Goal: Task Accomplishment & Management: Manage account settings

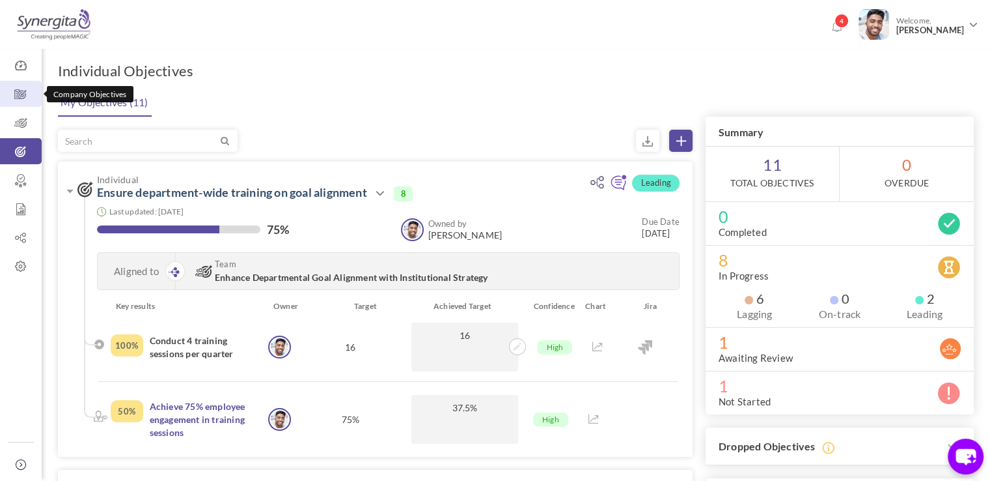
click at [18, 81] on link "Company Objectives" at bounding box center [21, 94] width 42 height 26
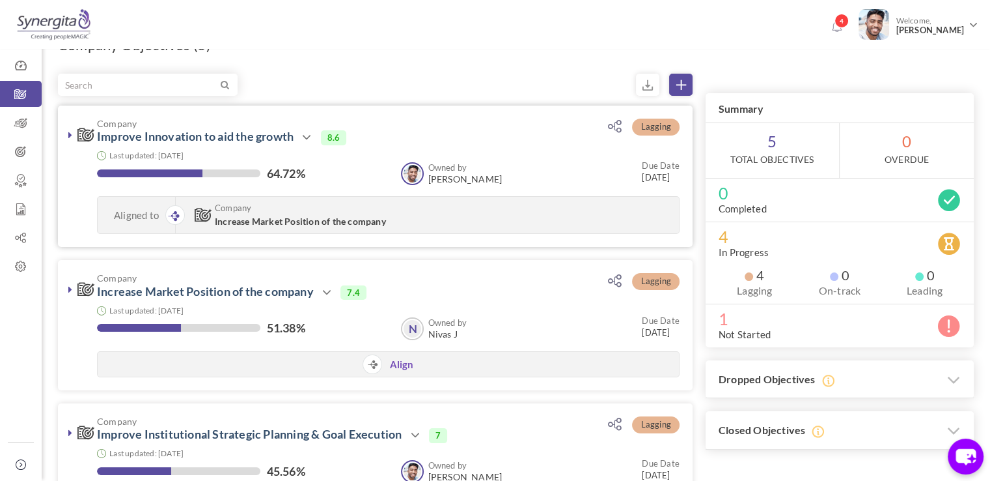
scroll to position [26, 0]
click at [68, 130] on link at bounding box center [70, 134] width 13 height 13
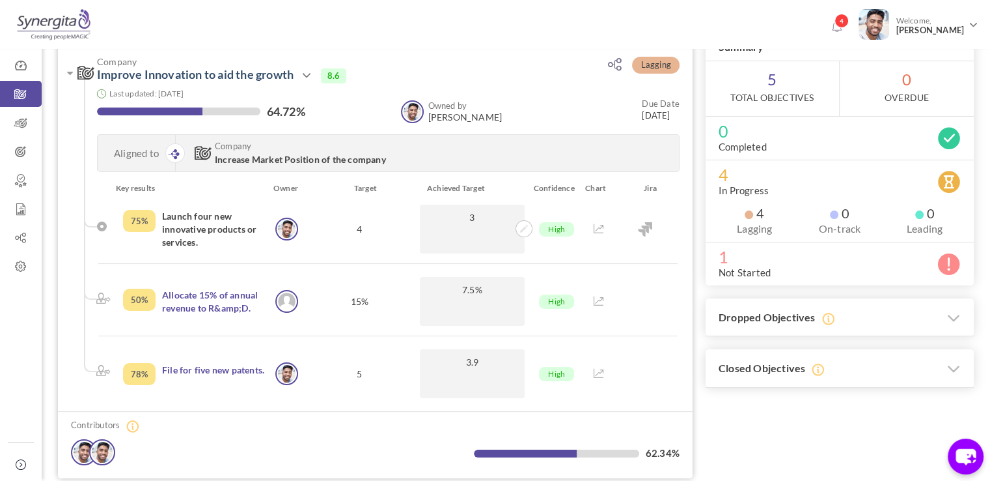
scroll to position [83, 0]
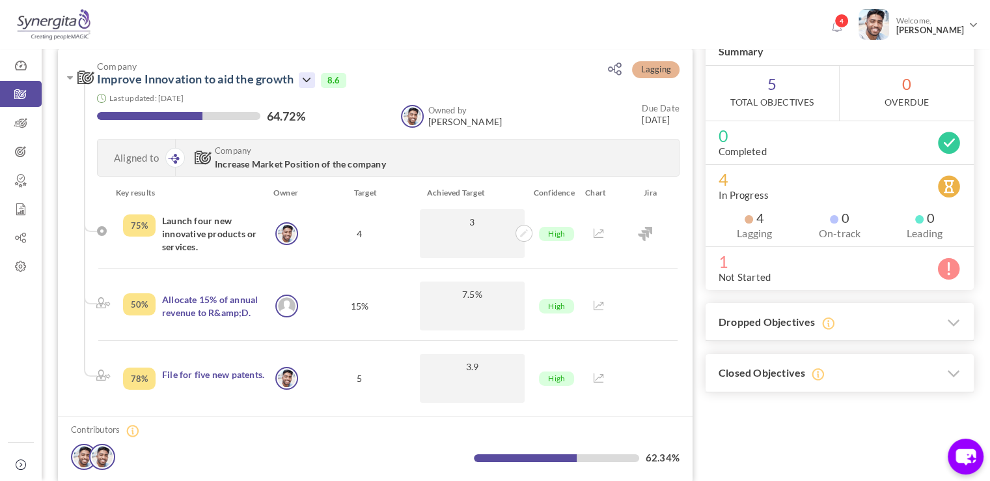
click at [311, 81] on icon at bounding box center [307, 80] width 16 height 16
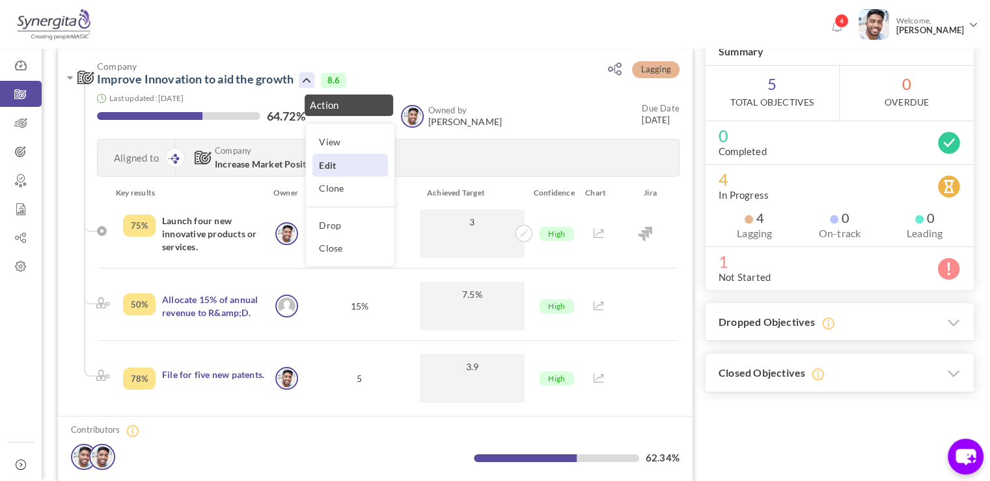
click at [337, 163] on link "Edit" at bounding box center [351, 165] width 76 height 23
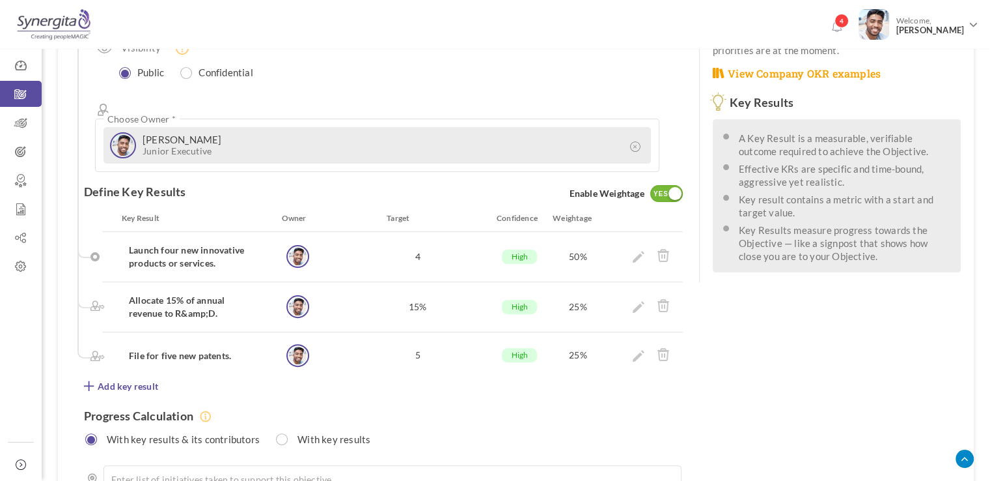
scroll to position [300, 0]
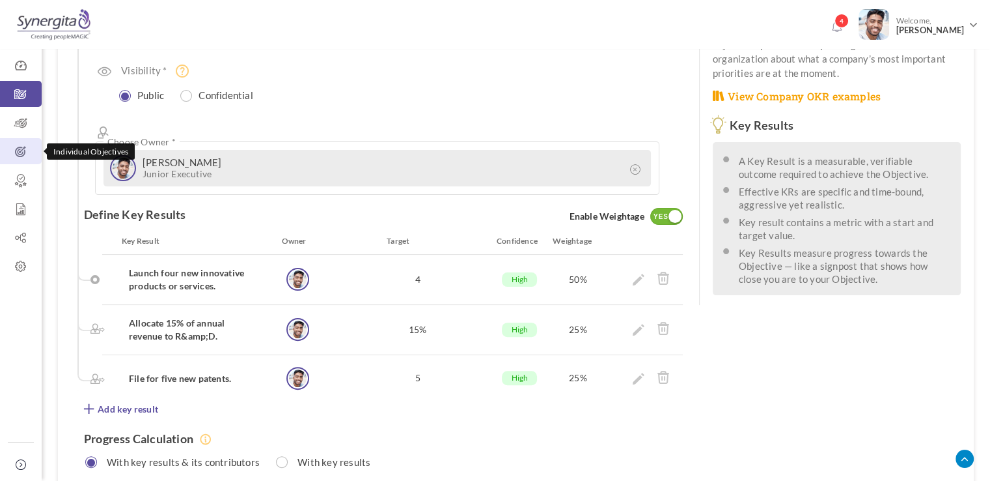
click at [3, 152] on icon at bounding box center [21, 151] width 42 height 13
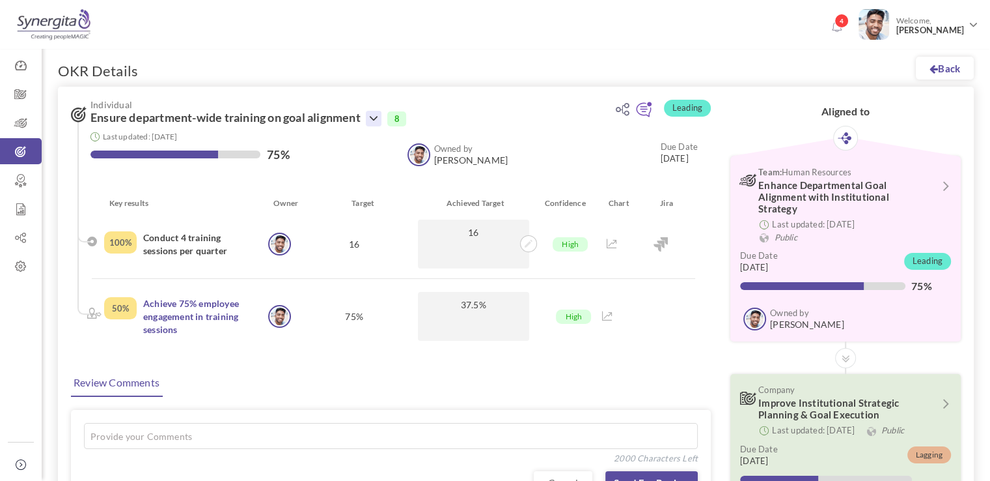
click at [379, 124] on icon at bounding box center [374, 119] width 16 height 16
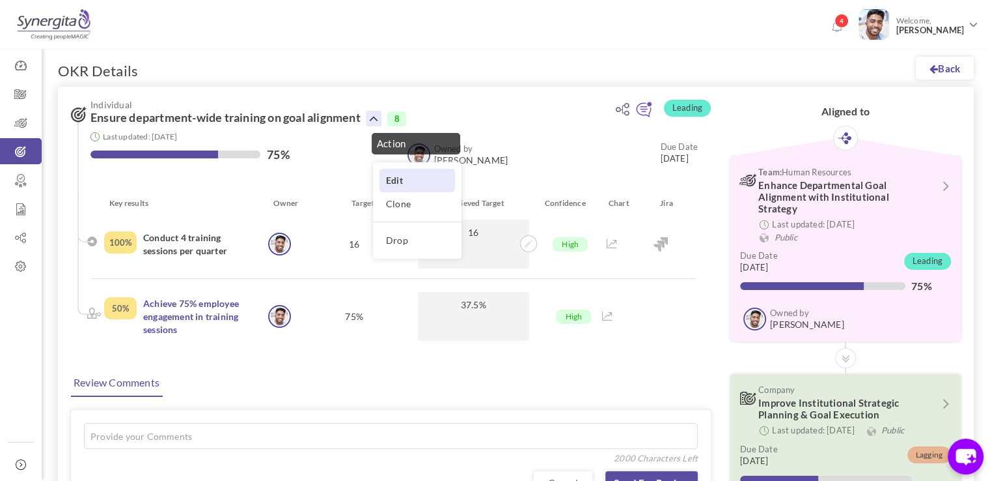
click at [400, 174] on link "Edit" at bounding box center [418, 180] width 76 height 23
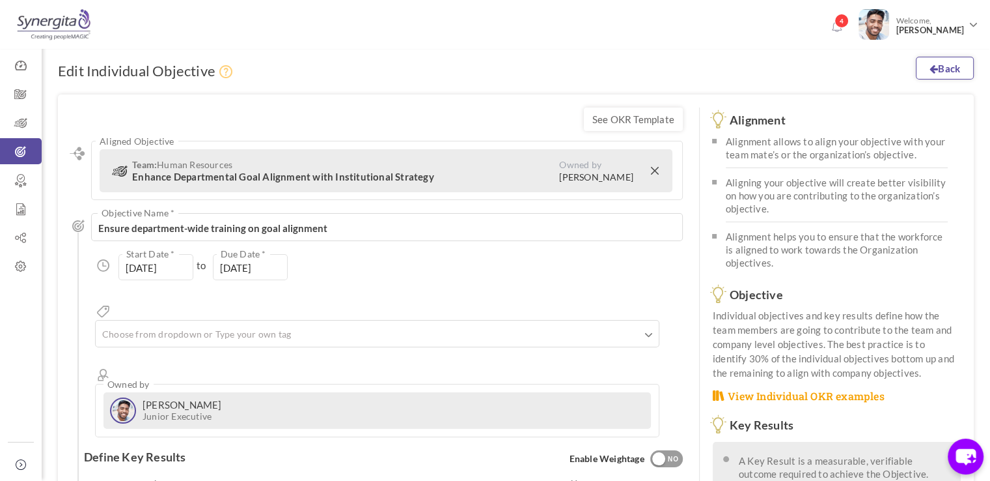
click at [947, 79] on link "Back" at bounding box center [945, 68] width 58 height 23
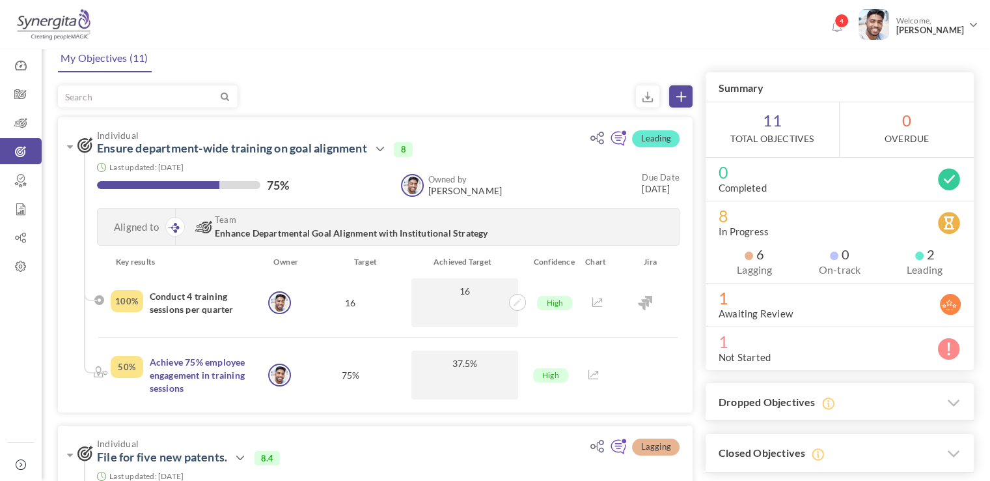
scroll to position [44, 0]
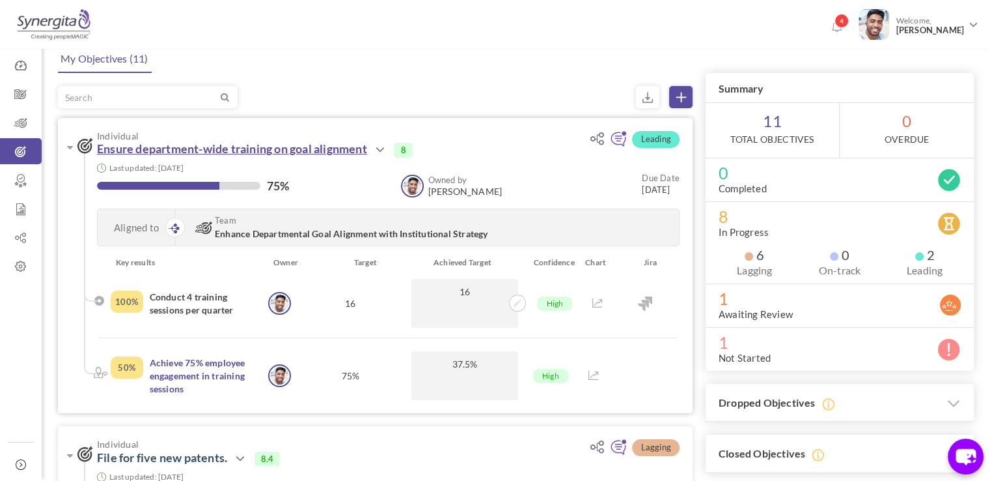
click at [168, 144] on link "Ensure department-wide training on goal alignment" at bounding box center [232, 148] width 270 height 14
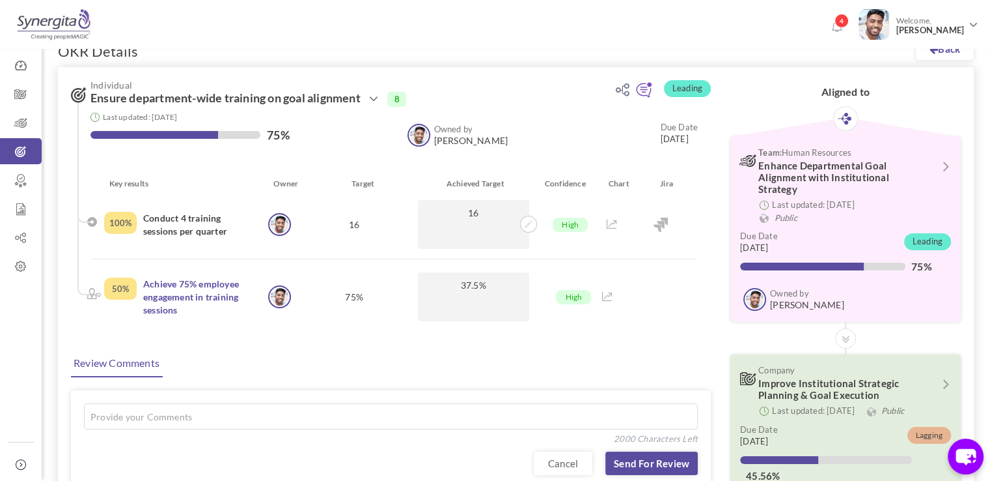
scroll to position [18, 0]
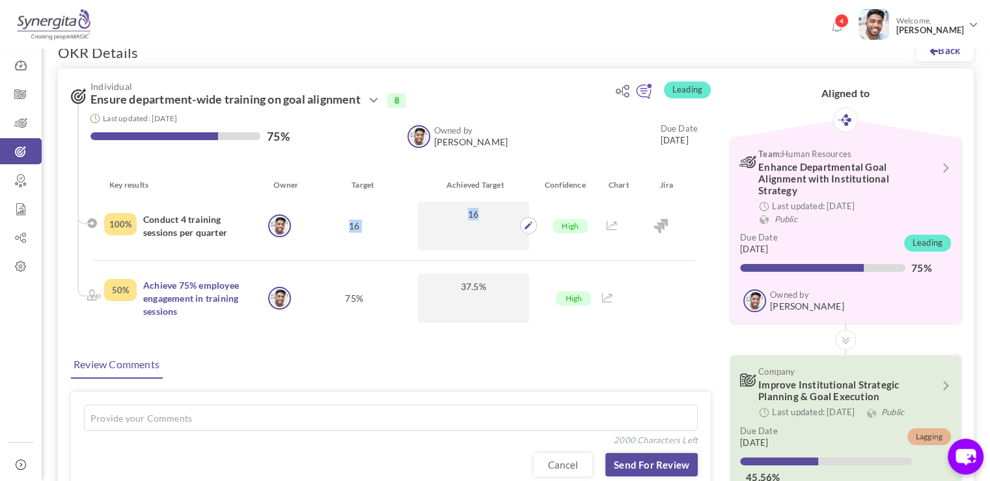
drag, startPoint x: 350, startPoint y: 229, endPoint x: 495, endPoint y: 212, distance: 146.3
click at [495, 212] on li "100% Conduct 4 training sessions per quarter Frank N Junior Executive Frank N 1…" at bounding box center [394, 230] width 604 height 59
drag, startPoint x: 102, startPoint y: 227, endPoint x: 128, endPoint y: 226, distance: 26.7
click at [128, 226] on li "100% Conduct 4 training sessions per quarter Frank N Junior Executive Frank N 1…" at bounding box center [394, 230] width 604 height 59
drag, startPoint x: 109, startPoint y: 290, endPoint x: 131, endPoint y: 290, distance: 21.5
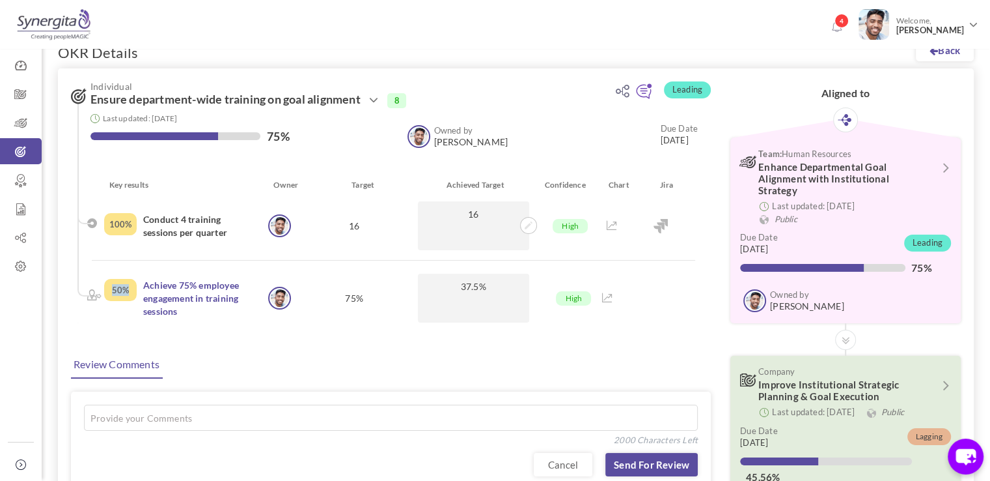
click at [131, 290] on div "50%" at bounding box center [120, 290] width 33 height 22
drag, startPoint x: 264, startPoint y: 133, endPoint x: 284, endPoint y: 133, distance: 19.5
click at [284, 133] on div "75%" at bounding box center [243, 138] width 304 height 16
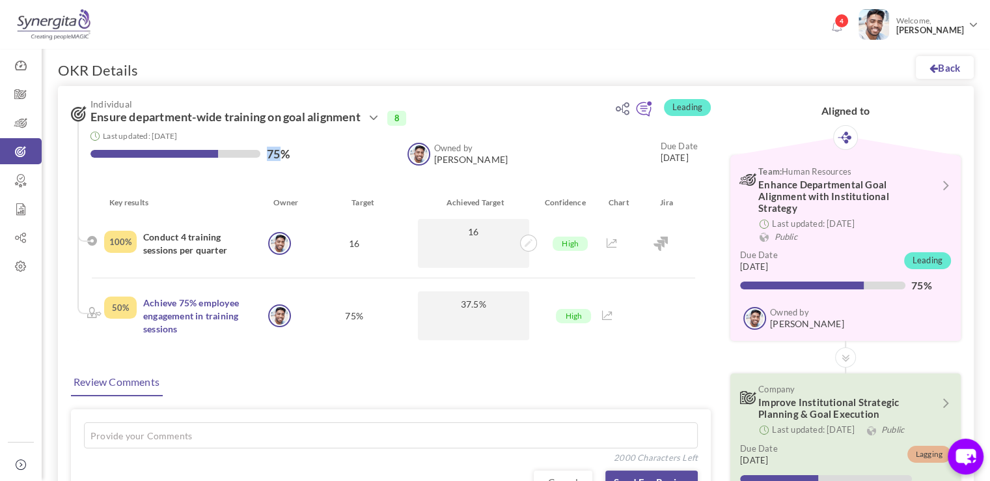
scroll to position [0, 0]
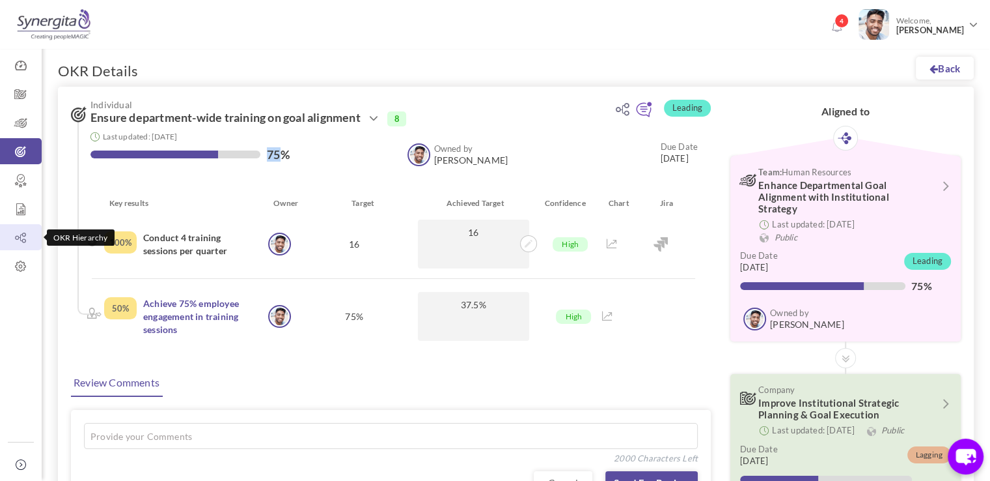
click at [28, 236] on icon at bounding box center [21, 237] width 42 height 13
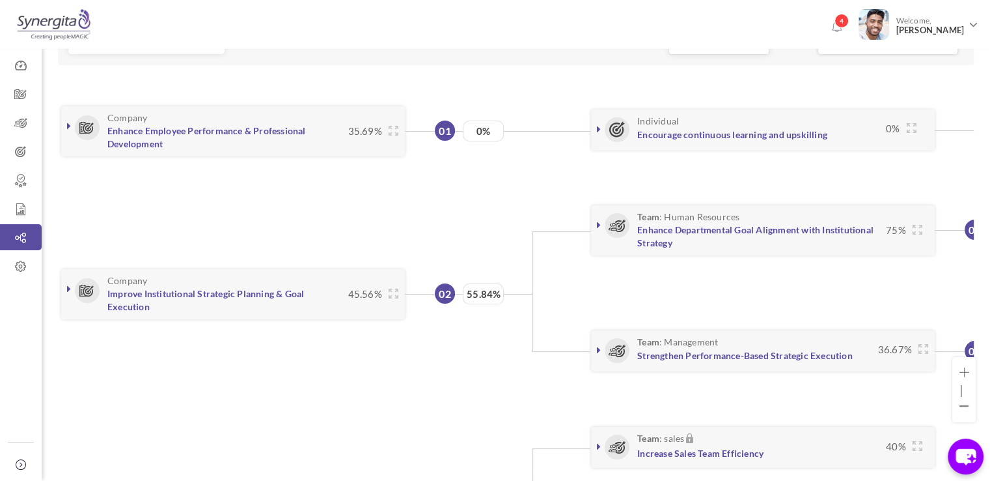
scroll to position [145, 0]
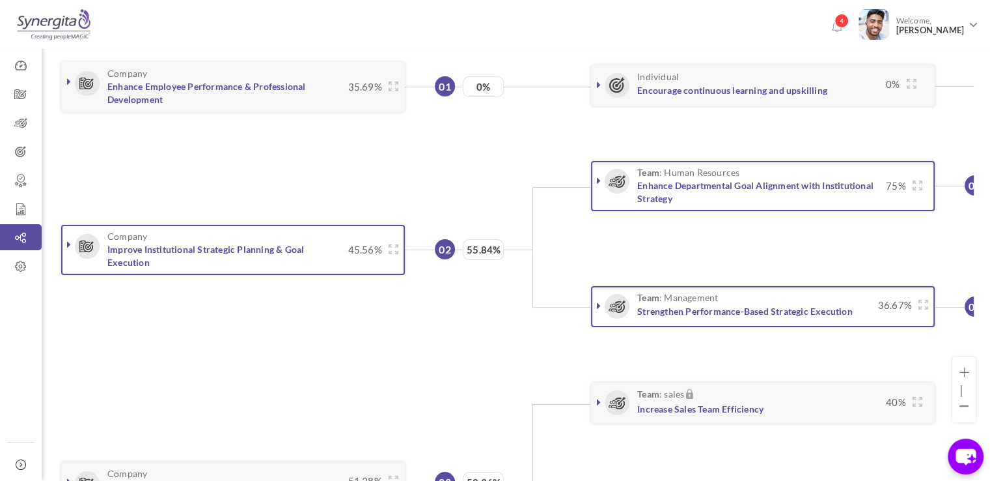
click at [67, 246] on icon at bounding box center [69, 244] width 4 height 10
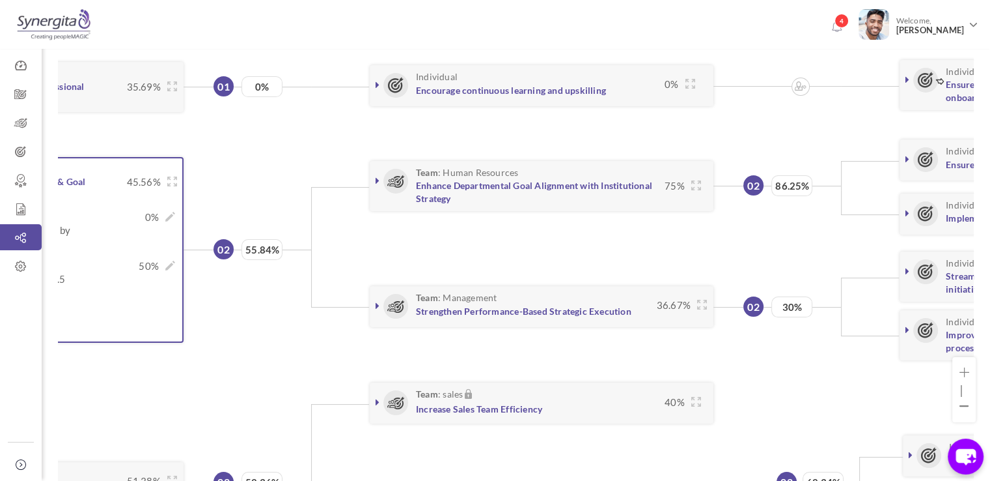
scroll to position [0, 221]
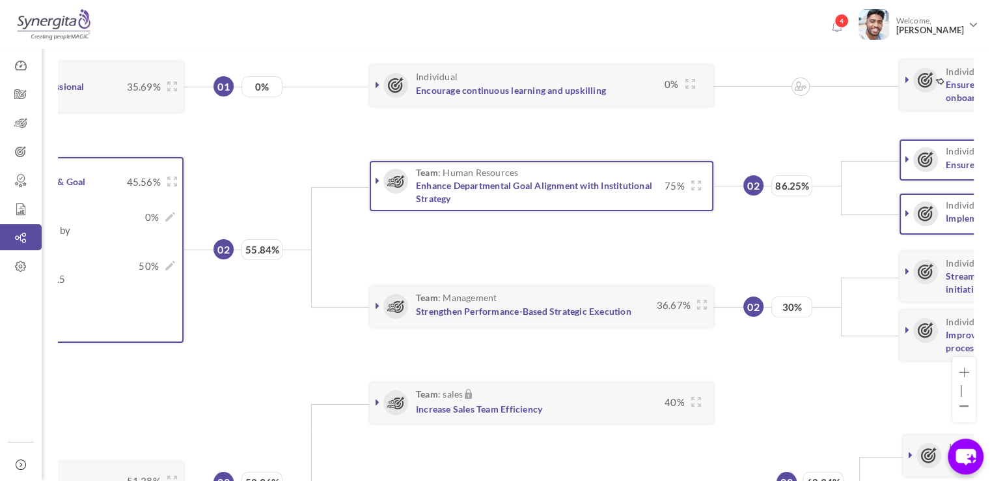
click at [377, 178] on icon at bounding box center [378, 180] width 4 height 10
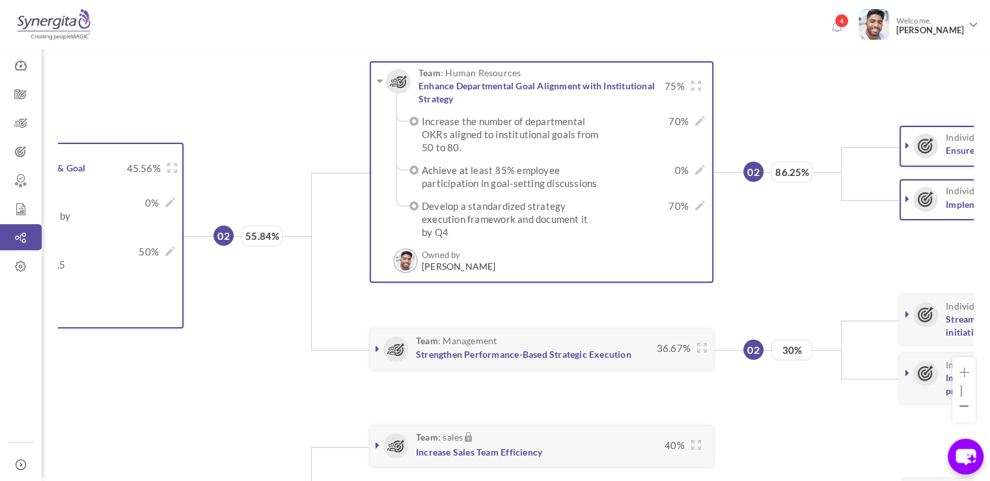
scroll to position [219, 0]
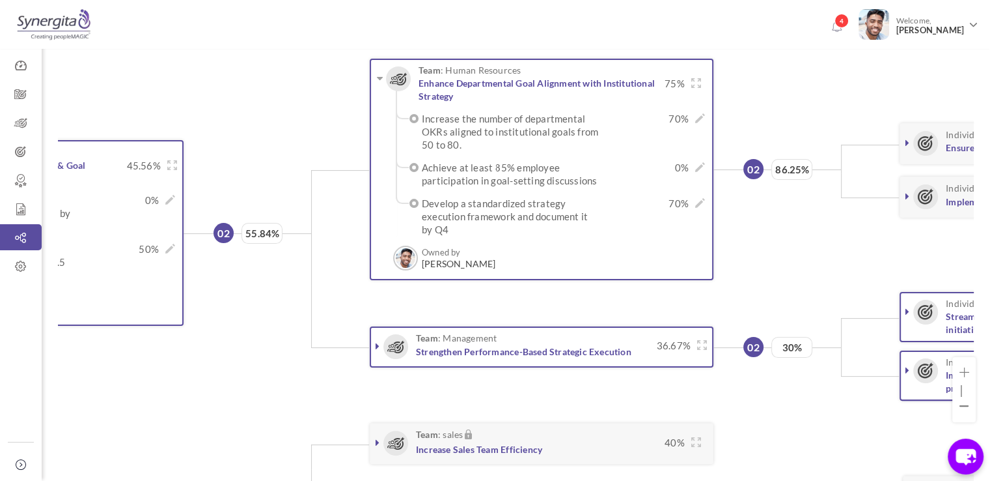
click at [379, 344] on link at bounding box center [377, 345] width 13 height 13
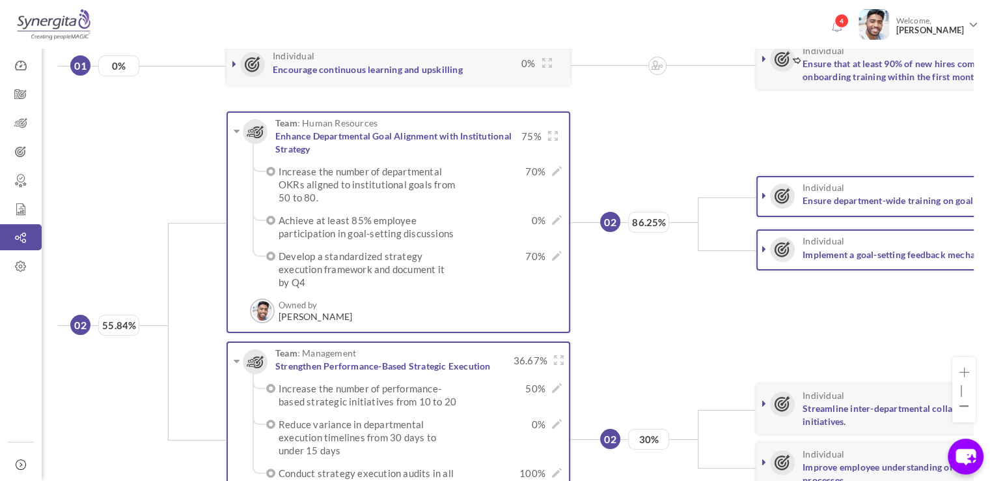
scroll to position [0, 645]
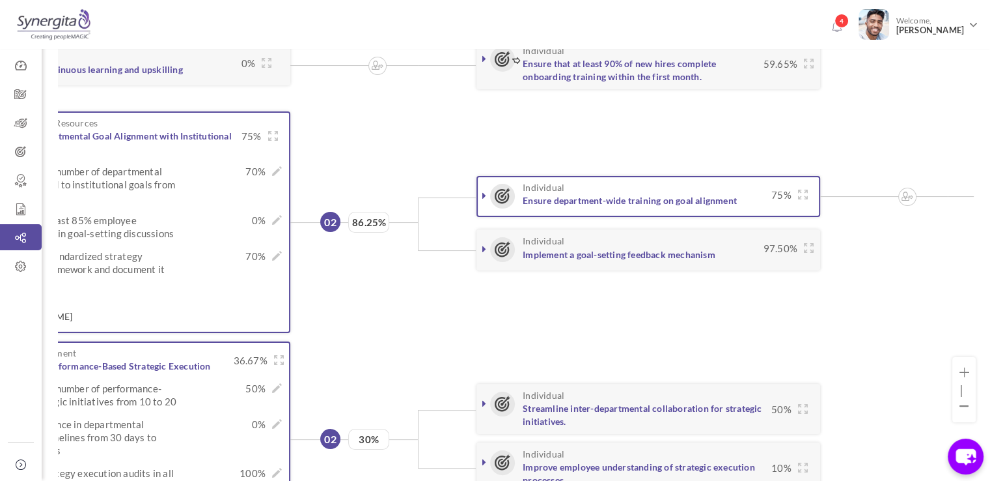
click at [485, 196] on icon at bounding box center [484, 195] width 4 height 10
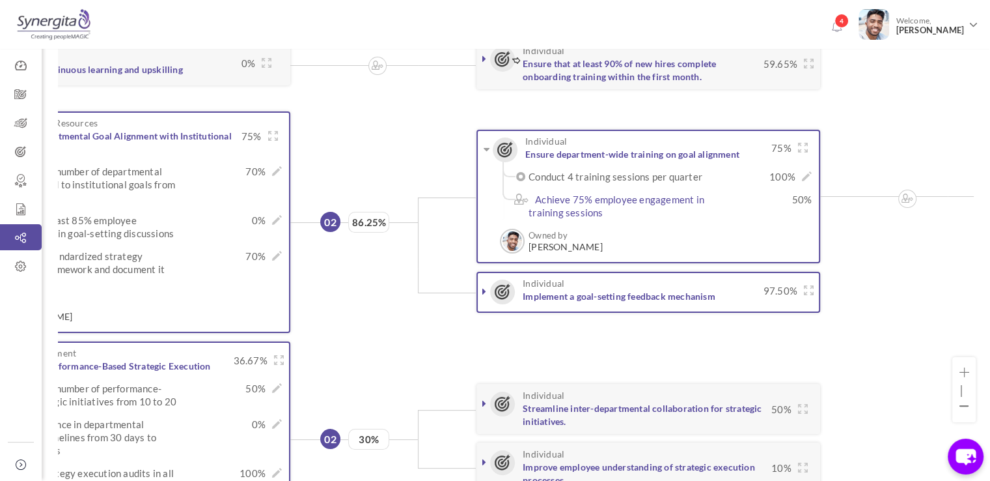
click at [484, 287] on icon at bounding box center [484, 291] width 4 height 10
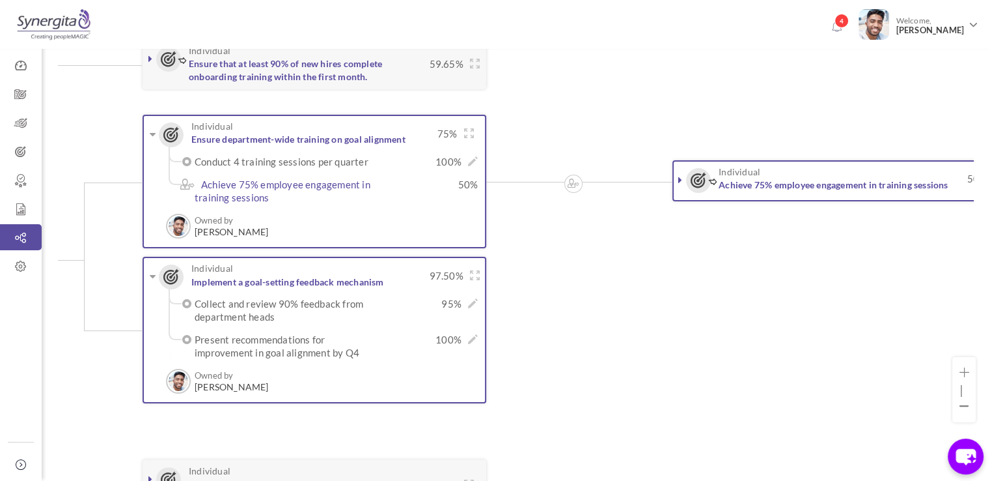
scroll to position [0, 1021]
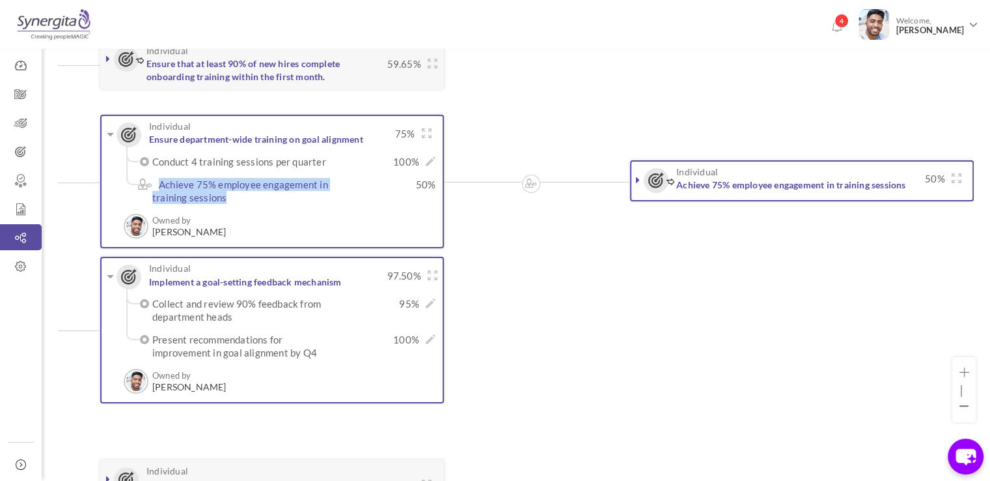
drag, startPoint x: 156, startPoint y: 181, endPoint x: 247, endPoint y: 198, distance: 92.1
click at [247, 198] on label "Achieve 75% employee engagement in training sessions" at bounding box center [246, 191] width 189 height 26
click at [637, 179] on icon at bounding box center [638, 180] width 4 height 10
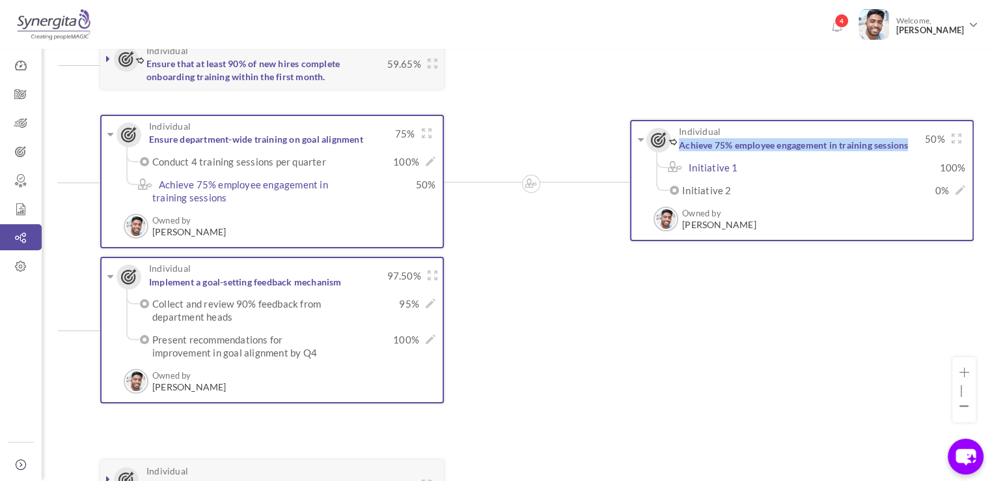
drag, startPoint x: 680, startPoint y: 139, endPoint x: 916, endPoint y: 139, distance: 235.7
click at [916, 139] on h3 "Individual Achieve 75% employee engagement in training sessions" at bounding box center [784, 138] width 269 height 24
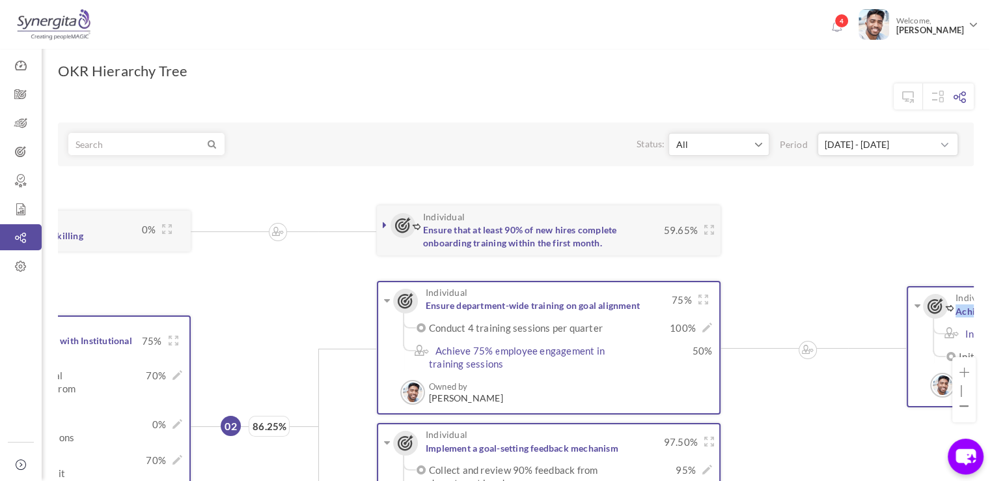
scroll to position [0, 0]
click at [27, 146] on icon at bounding box center [21, 151] width 42 height 13
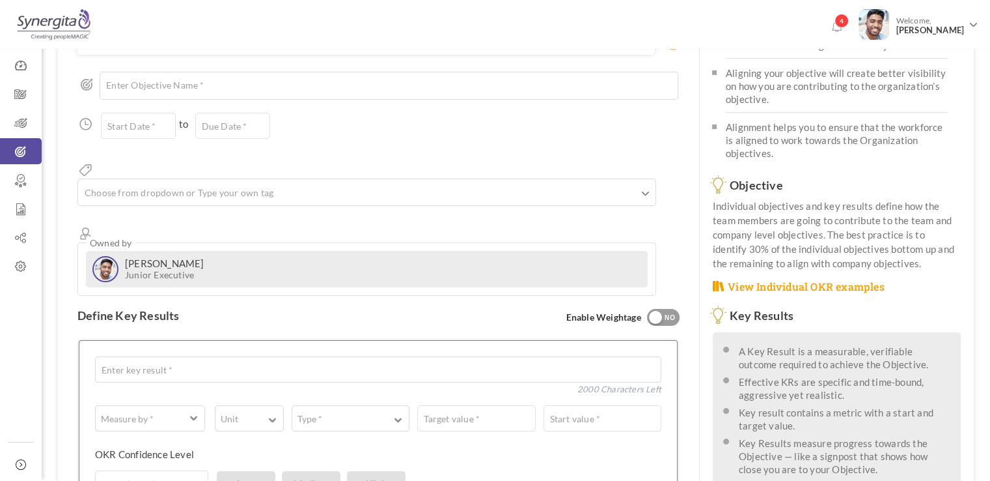
scroll to position [203, 0]
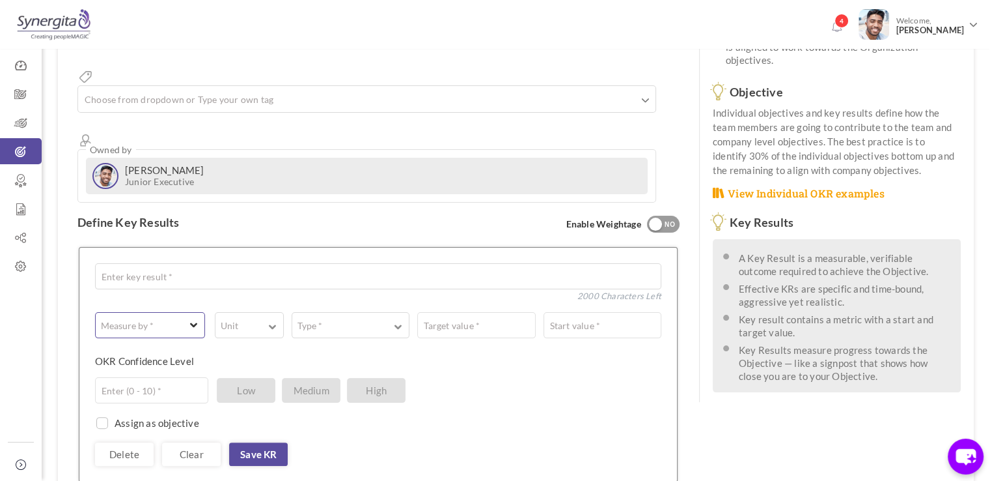
click at [156, 319] on label "Measure by *" at bounding box center [127, 325] width 63 height 13
click at [166, 346] on link "# Number" at bounding box center [150, 356] width 101 height 20
click at [265, 312] on button "Unit" at bounding box center [249, 325] width 69 height 26
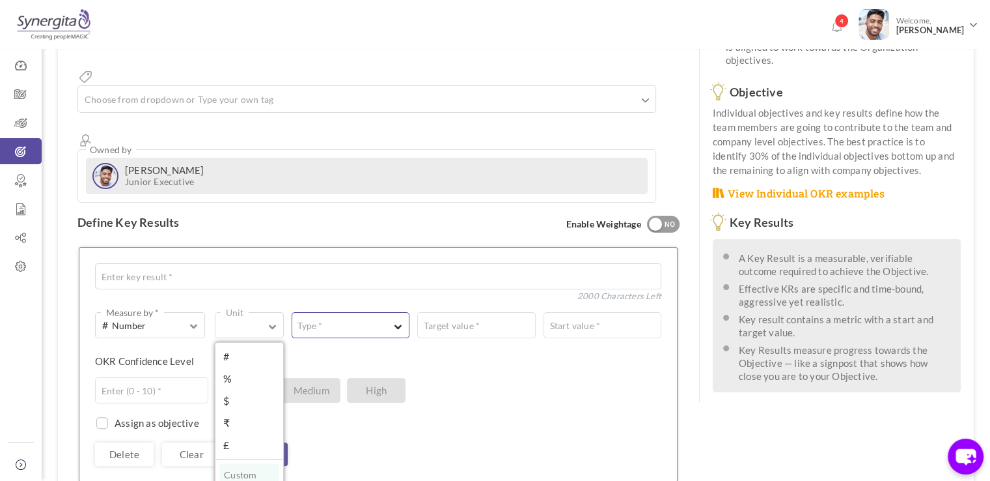
click at [378, 312] on button "Type *" at bounding box center [351, 325] width 118 height 26
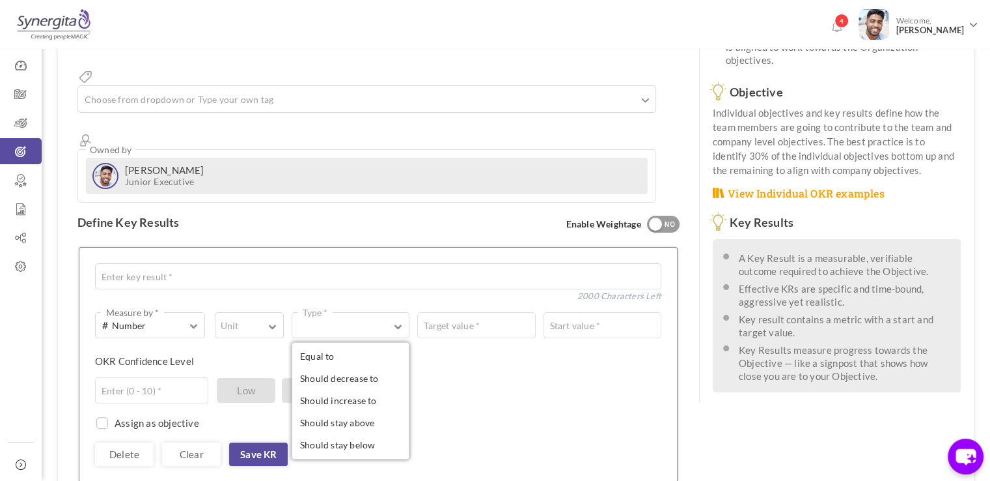
click at [502, 377] on div "Enter (0 - 10) * Low Medium High" at bounding box center [373, 390] width 557 height 26
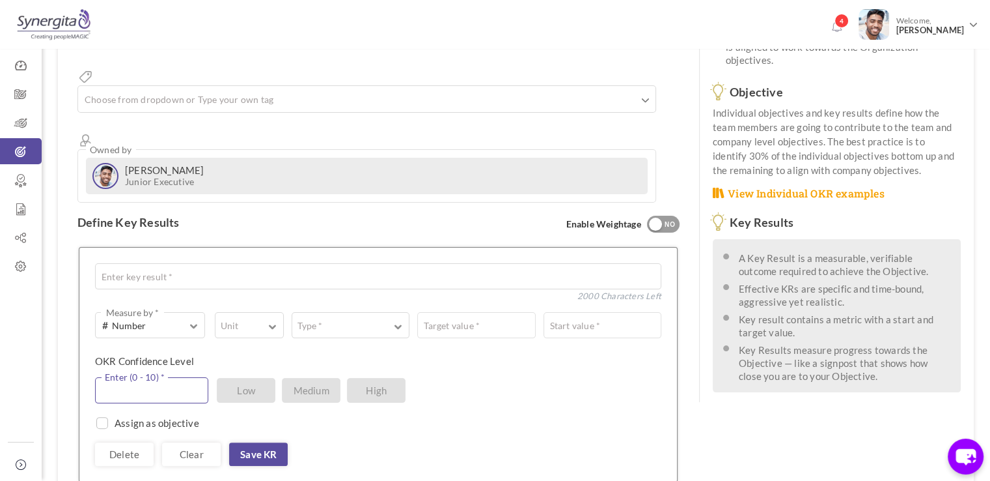
click at [164, 377] on input "text" at bounding box center [151, 390] width 113 height 26
click at [396, 403] on div "Assign as objective Team Individual Choose Owner * View directory" at bounding box center [378, 416] width 566 height 26
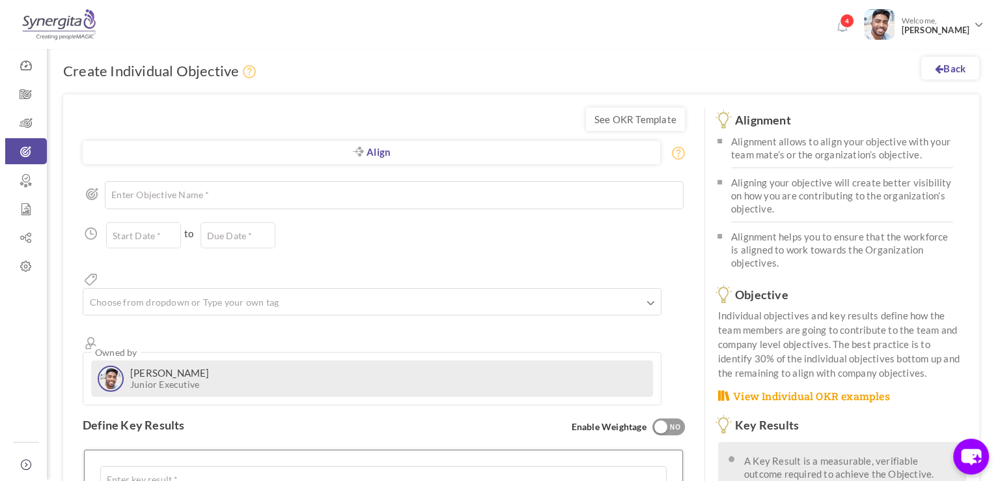
scroll to position [0, 0]
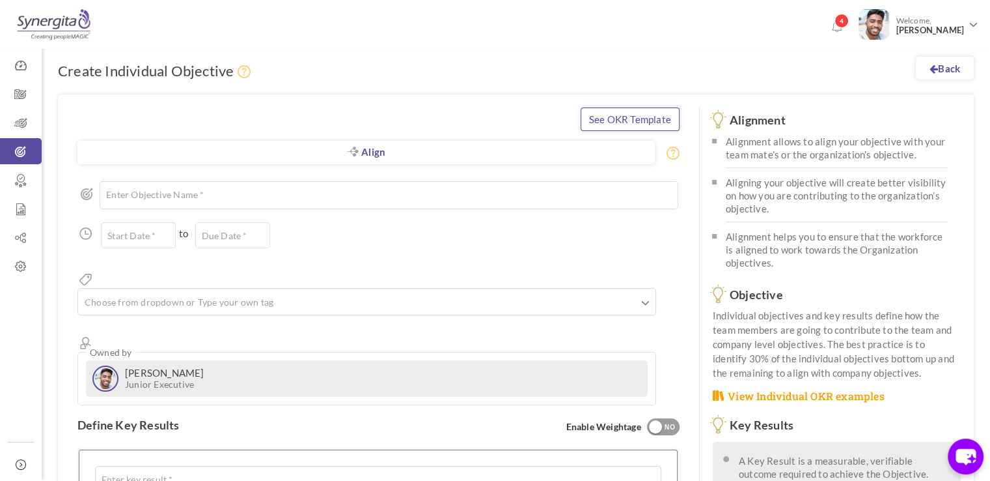
click at [647, 128] on link "See OKR Template" at bounding box center [630, 118] width 99 height 23
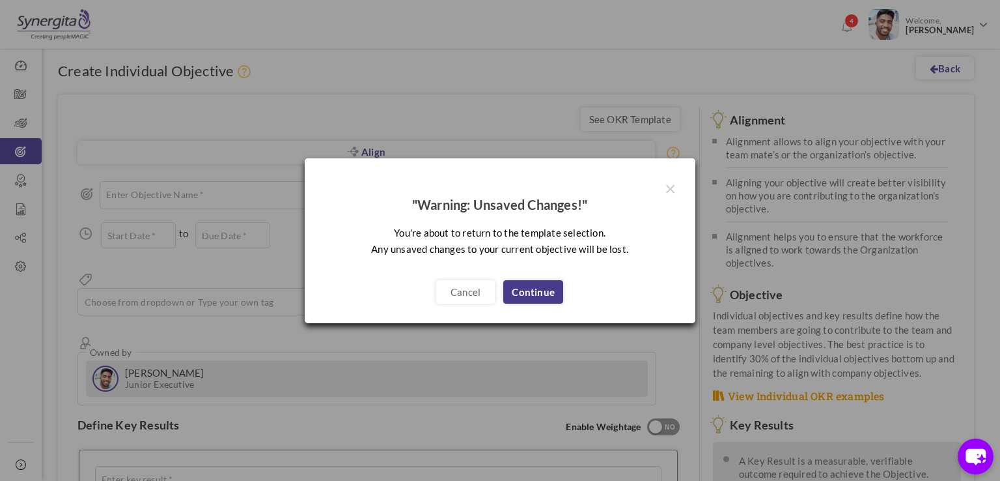
drag, startPoint x: 539, startPoint y: 272, endPoint x: 539, endPoint y: 282, distance: 9.8
click at [539, 282] on div "× "Warning: Unsaved Changes!" You're about to return to the template selection.…" at bounding box center [500, 240] width 391 height 165
click at [539, 282] on link "Continue" at bounding box center [533, 291] width 60 height 23
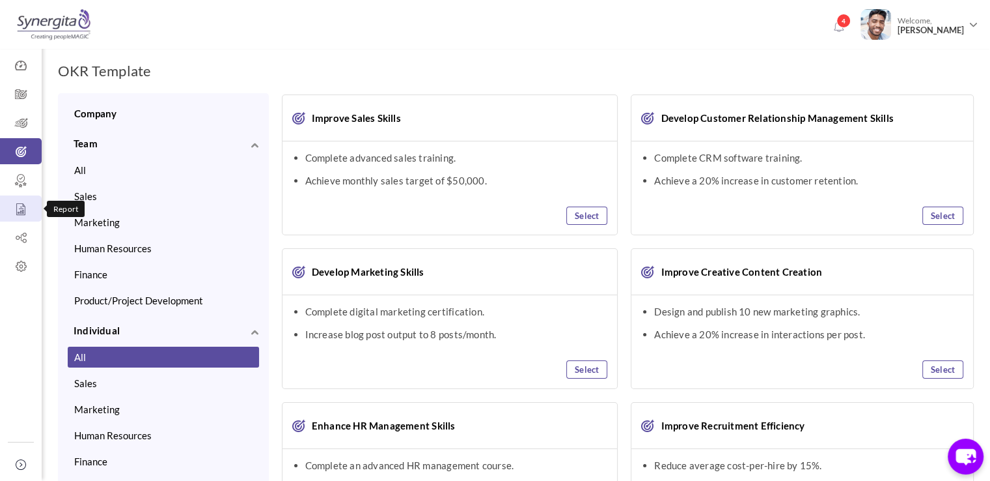
click at [18, 208] on icon at bounding box center [21, 209] width 42 height 13
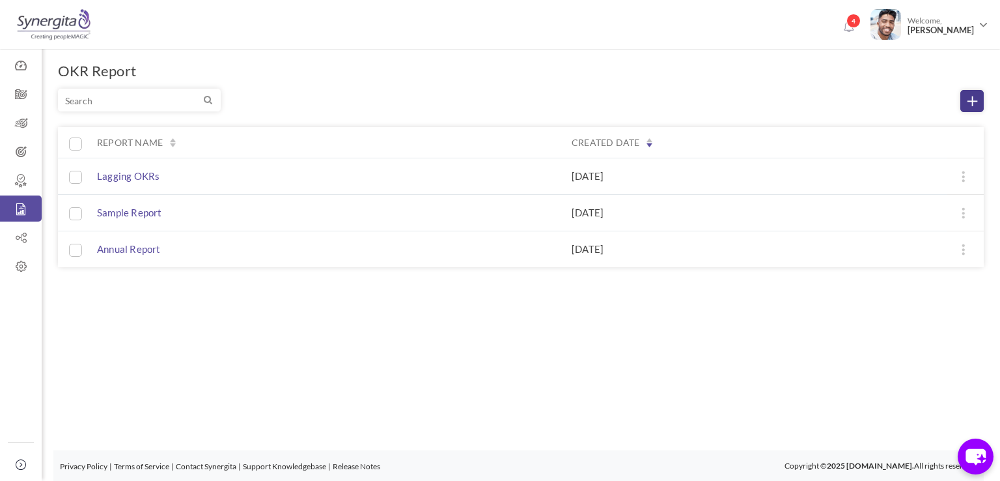
click at [972, 106] on link at bounding box center [971, 101] width 23 height 22
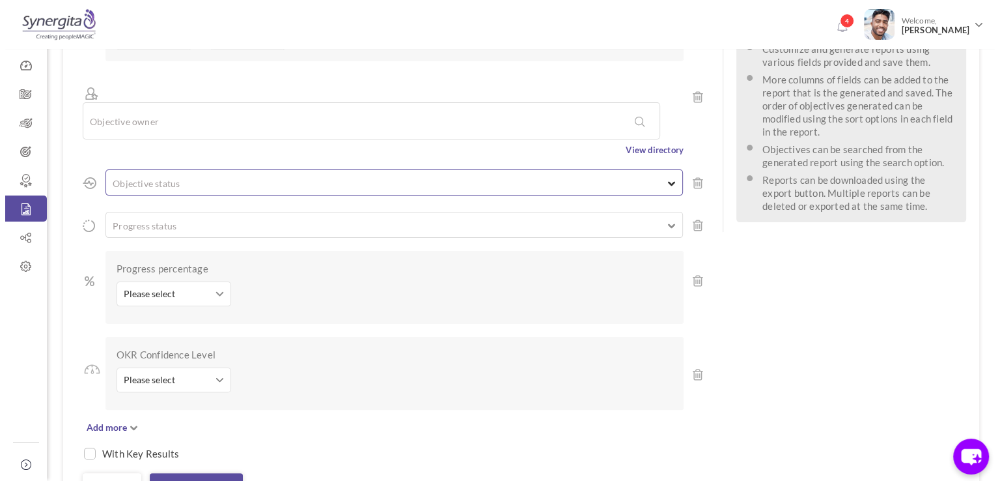
scroll to position [234, 0]
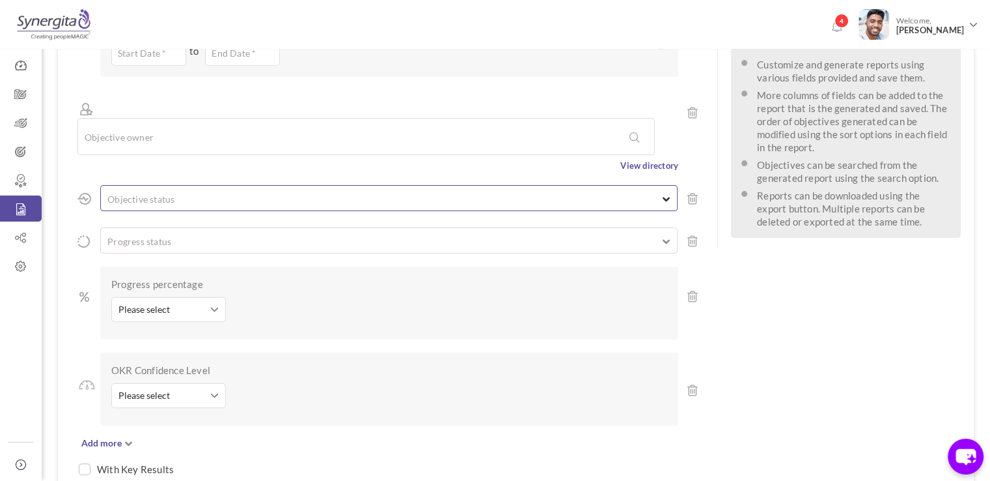
click at [165, 190] on ul at bounding box center [389, 196] width 576 height 13
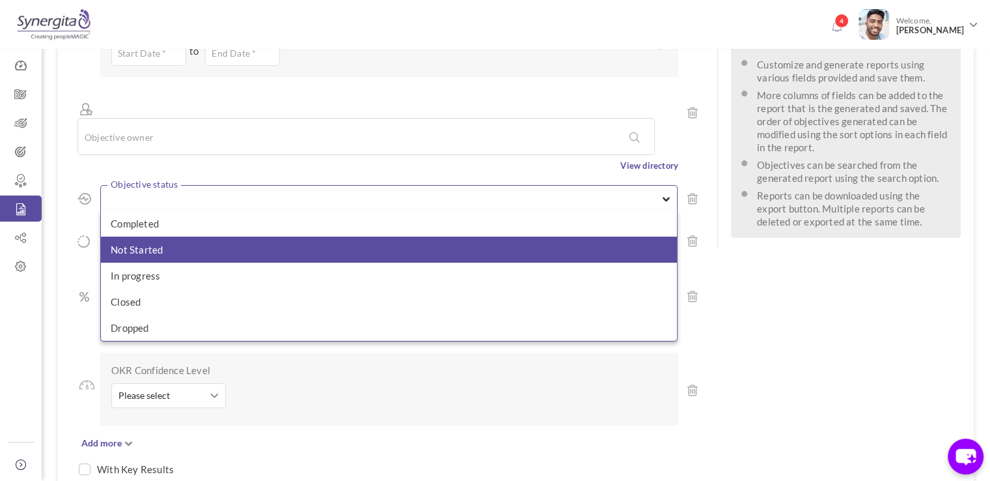
click at [167, 236] on li "Not Started" at bounding box center [389, 249] width 576 height 26
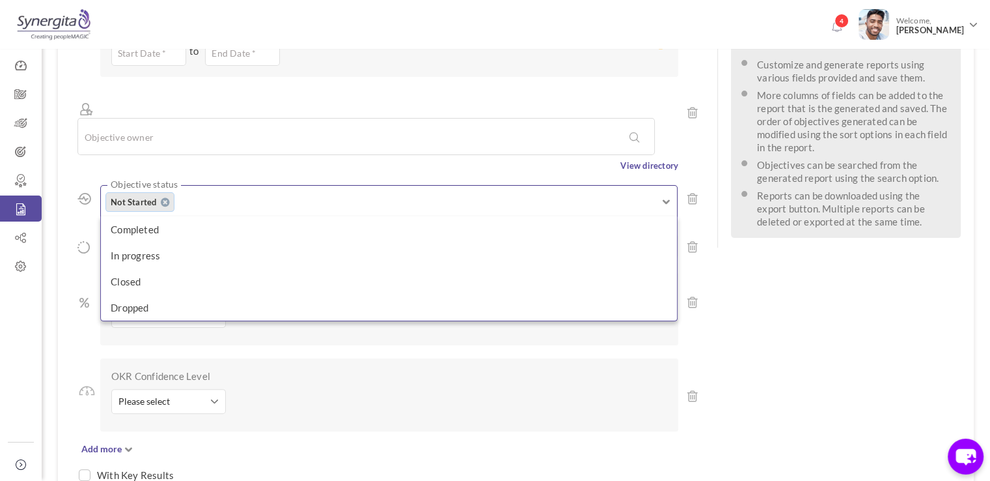
click at [80, 185] on div "Objective status Not Started Completed Not Started In progress Closed Dropped" at bounding box center [377, 201] width 601 height 32
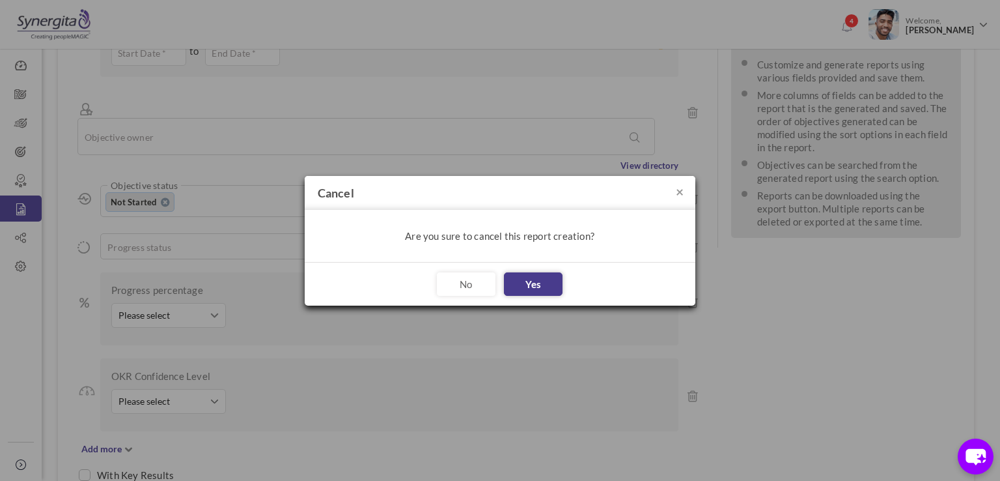
click at [525, 281] on link "Yes" at bounding box center [533, 283] width 59 height 23
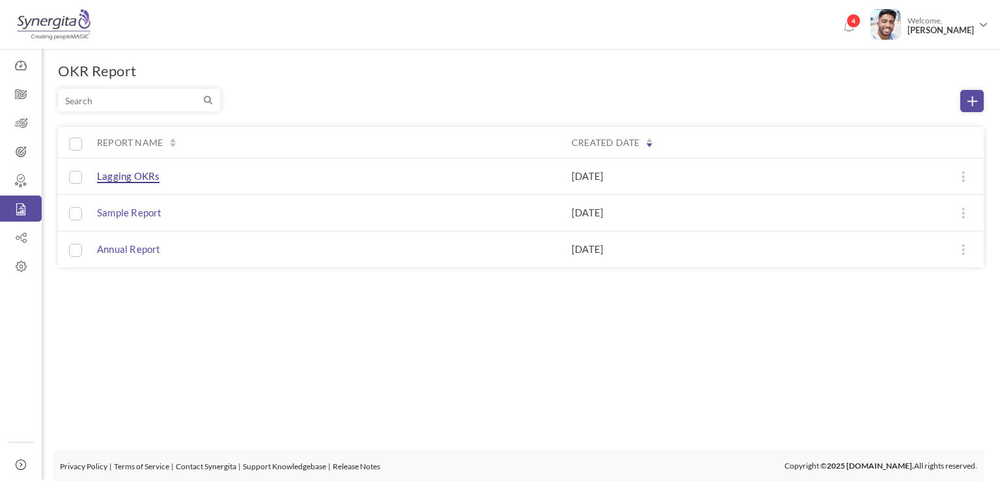
click at [138, 176] on span "Lagging OKRs" at bounding box center [128, 176] width 63 height 13
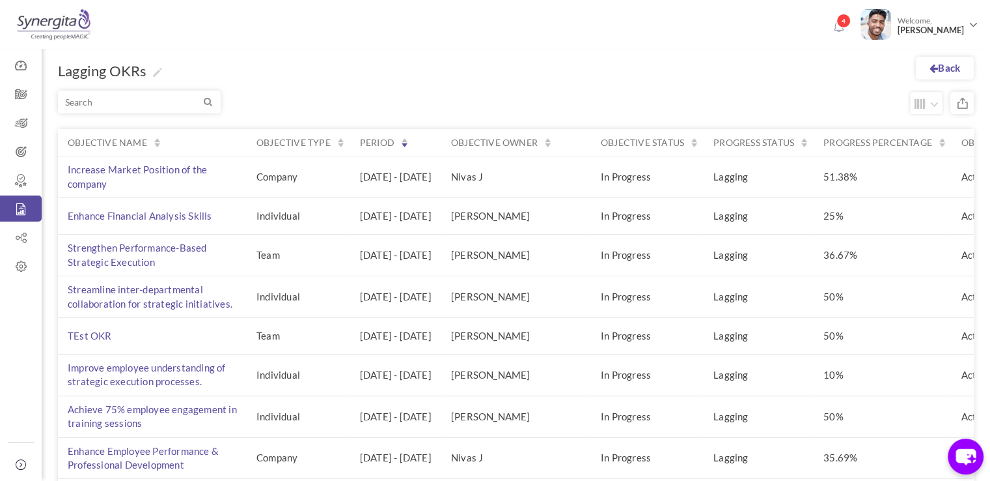
drag, startPoint x: 635, startPoint y: 177, endPoint x: 731, endPoint y: 178, distance: 96.4
click at [731, 178] on tr "Increase Market Position of the company Company 01-Jan-2025 - 30-Sep-2025 Nivas…" at bounding box center [675, 177] width 1235 height 42
drag, startPoint x: 822, startPoint y: 182, endPoint x: 827, endPoint y: 146, distance: 36.7
click at [827, 146] on table "Objective name Objective type Period Objective owner Objective status Progress …" at bounding box center [675, 402] width 1235 height 547
click at [799, 102] on div "Objective name Objective type Period Objective owner Objective status Progress …" at bounding box center [516, 387] width 916 height 584
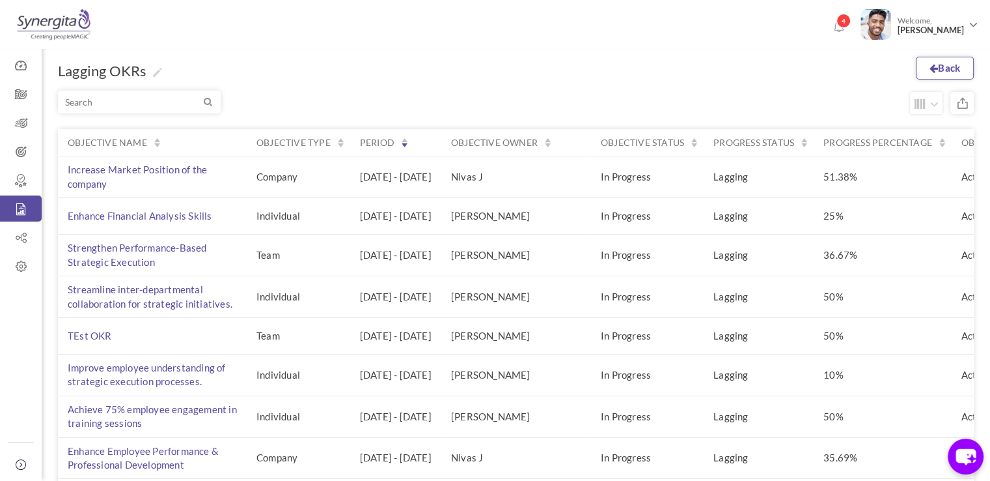
click at [951, 77] on link "Back" at bounding box center [945, 68] width 58 height 23
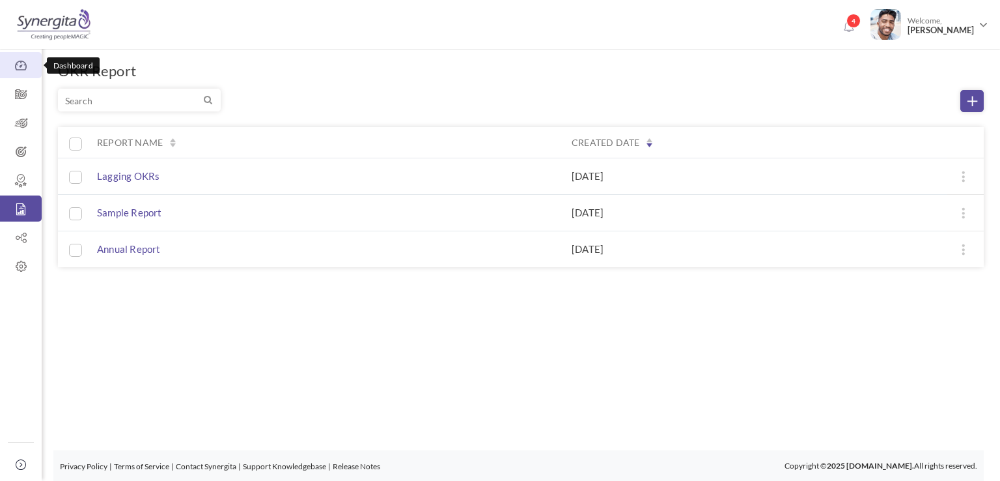
drag, startPoint x: 0, startPoint y: 0, endPoint x: 6, endPoint y: 58, distance: 58.2
click at [6, 58] on link "Dashboard" at bounding box center [21, 65] width 42 height 26
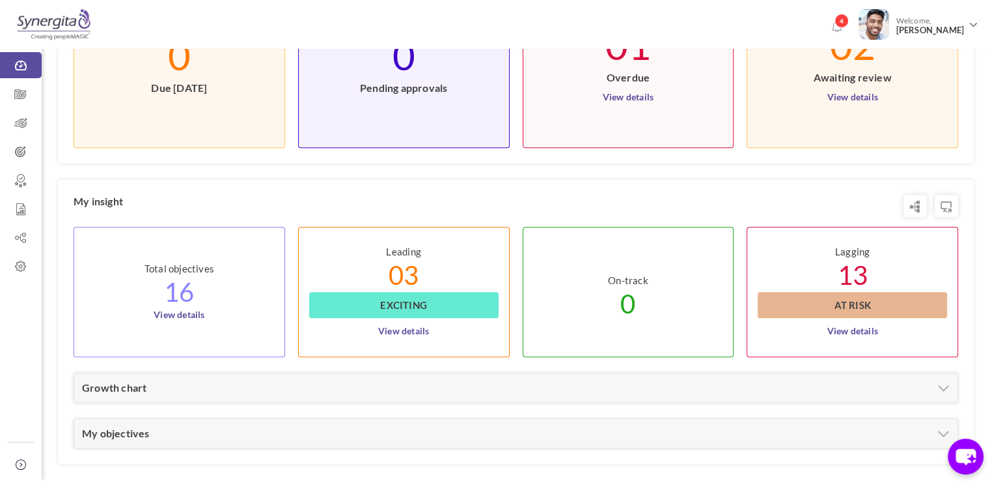
scroll to position [492, 0]
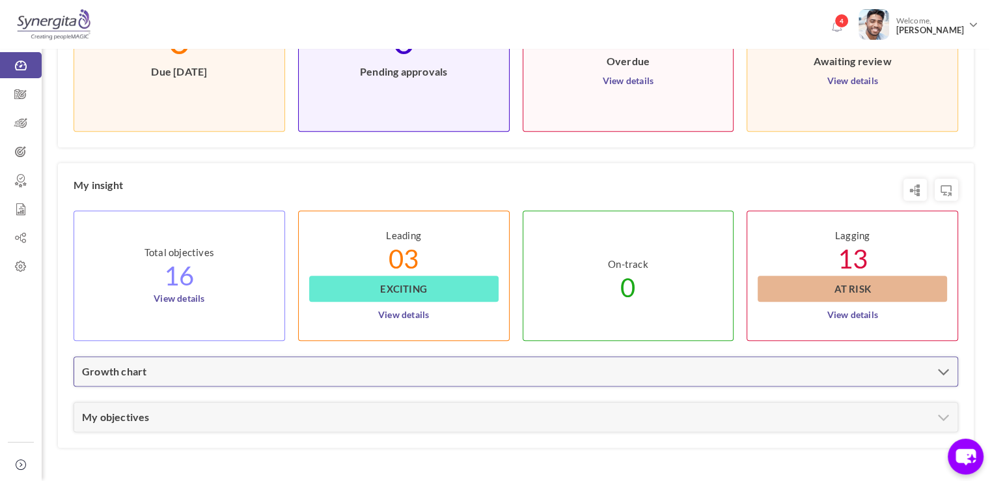
click at [667, 376] on div "Growth chart" at bounding box center [516, 371] width 884 height 29
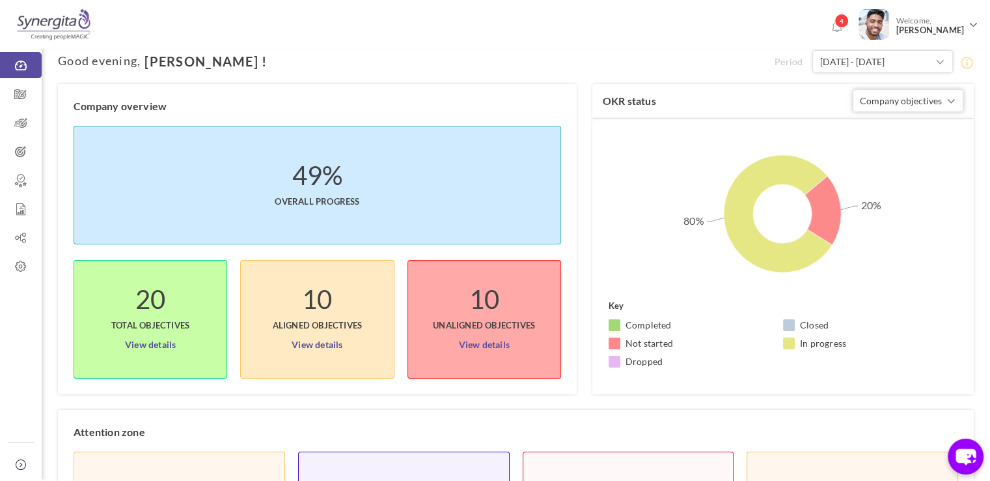
scroll to position [0, 0]
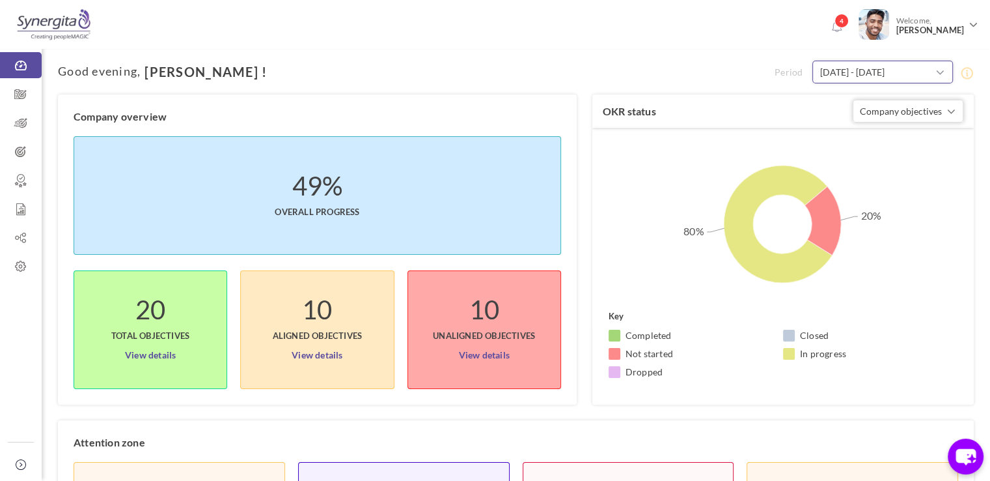
type input "[DATE]"
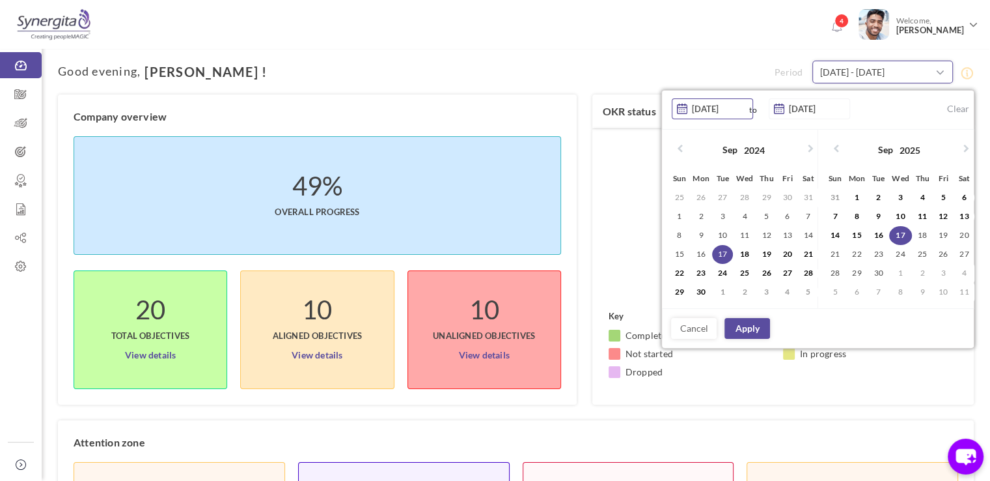
click at [860, 73] on input "17-Sep-2024 - 17-Sep-2025" at bounding box center [883, 72] width 141 height 23
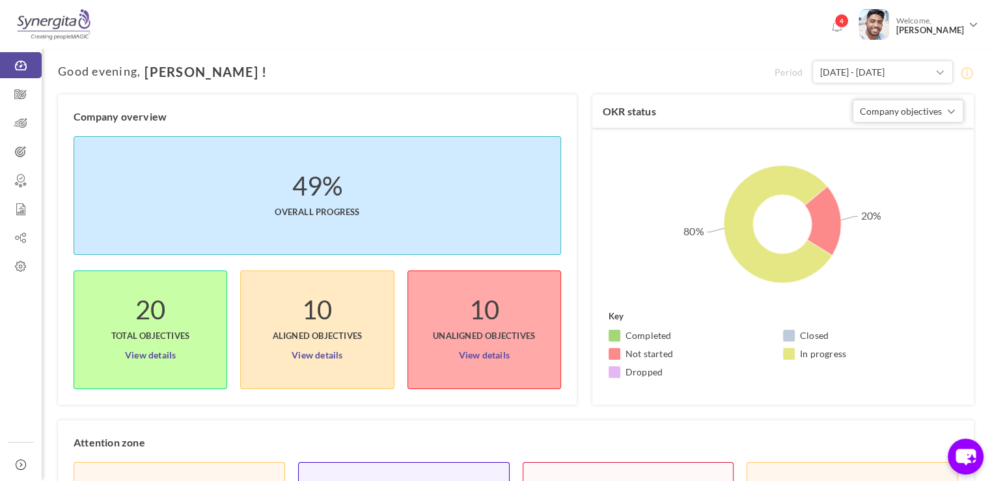
click at [719, 74] on h1 "Good evening , Frank !" at bounding box center [416, 71] width 717 height 14
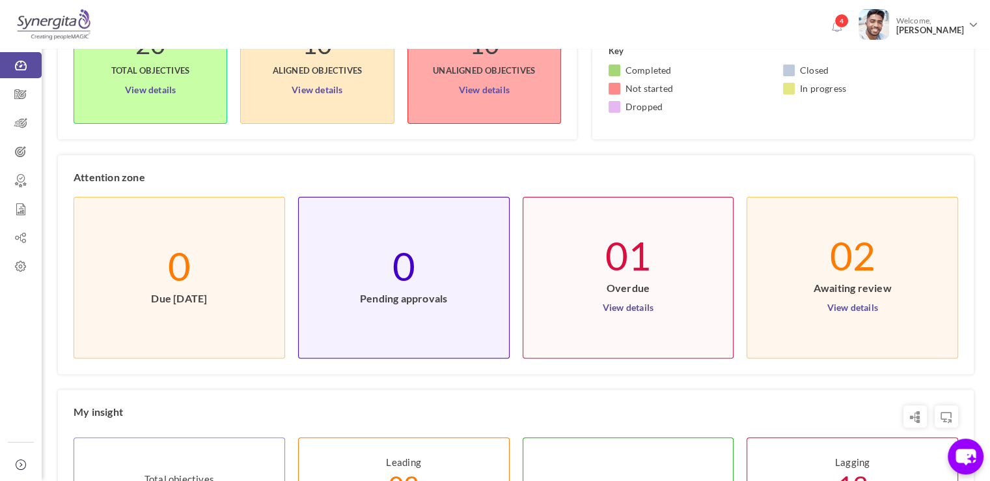
scroll to position [283, 0]
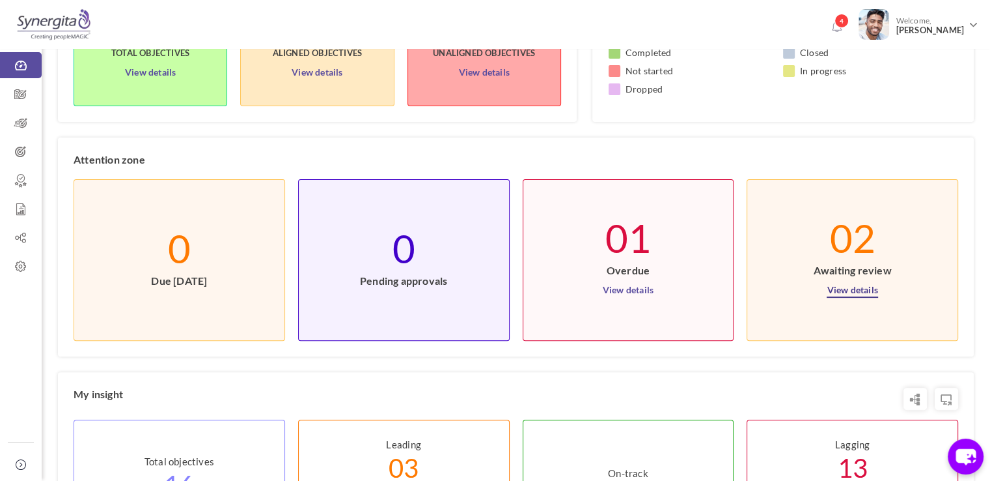
click at [858, 288] on link "View details" at bounding box center [852, 287] width 51 height 21
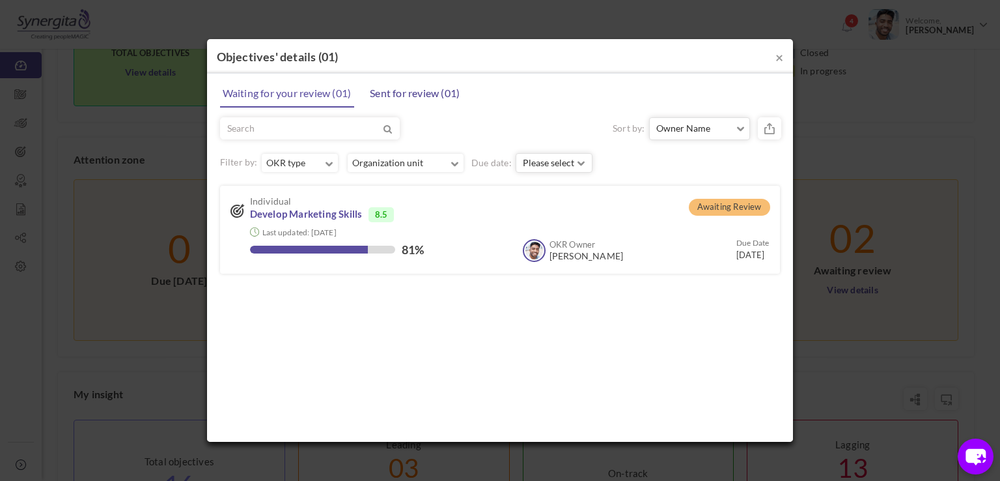
click at [418, 87] on link "Sent for review ( 01 )" at bounding box center [415, 93] width 96 height 26
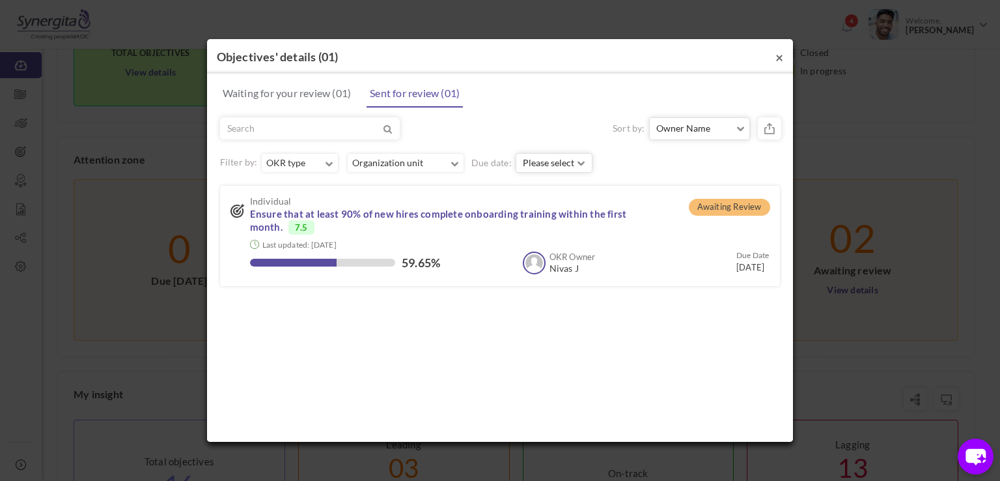
click at [779, 64] on button "×" at bounding box center [780, 57] width 8 height 14
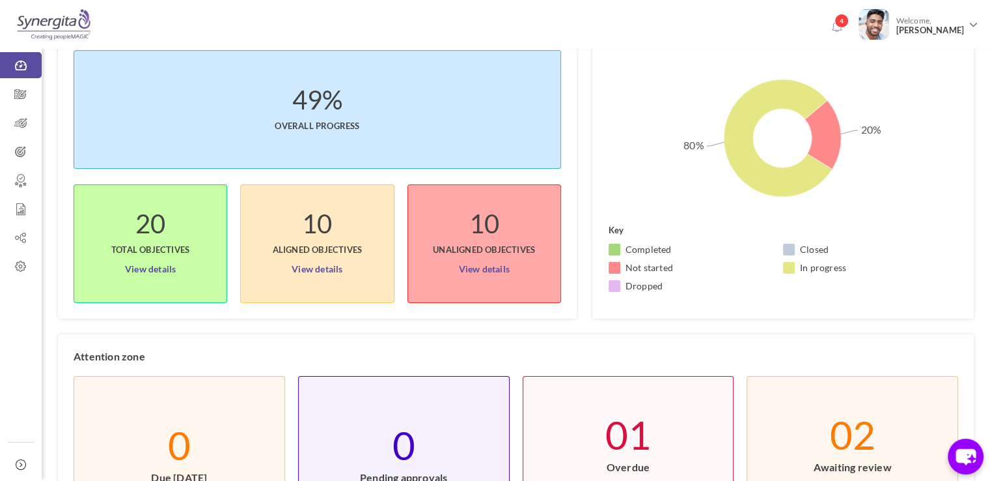
scroll to position [0, 0]
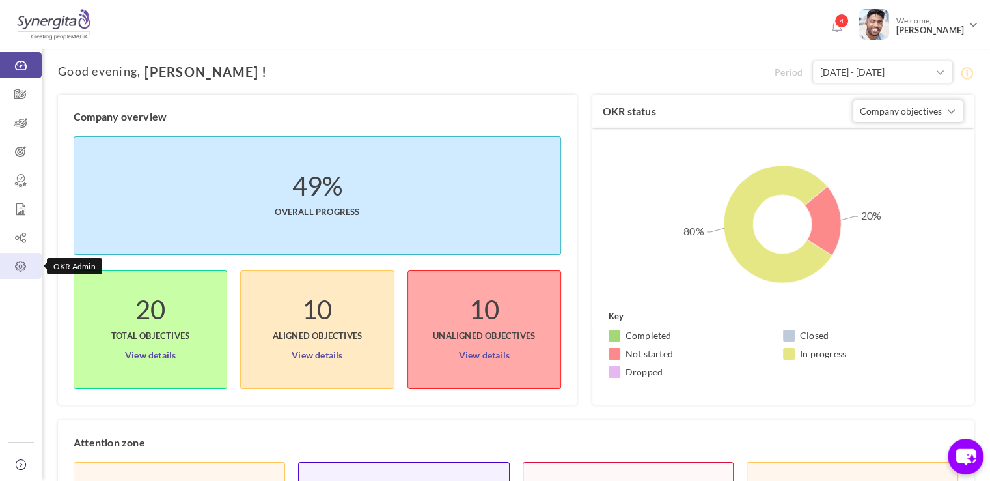
click at [39, 253] on link "OKR Admin" at bounding box center [21, 266] width 42 height 26
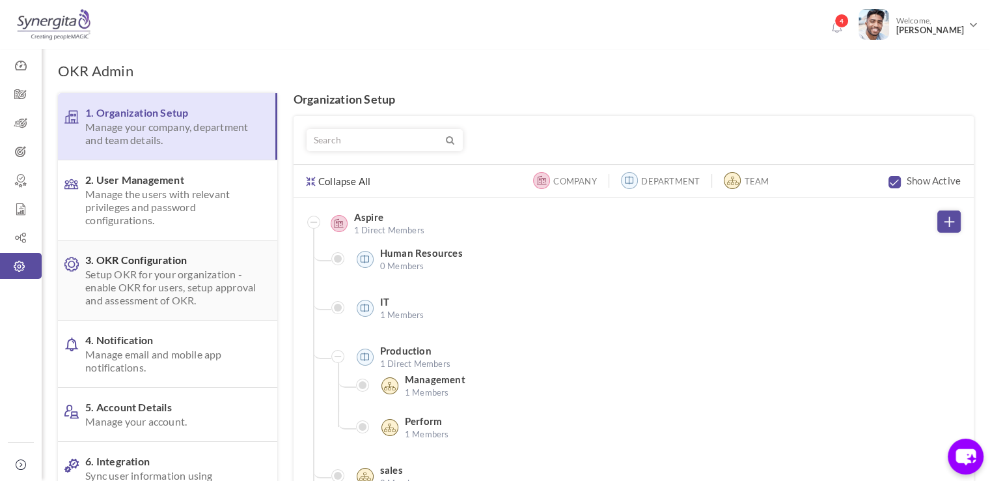
scroll to position [49, 0]
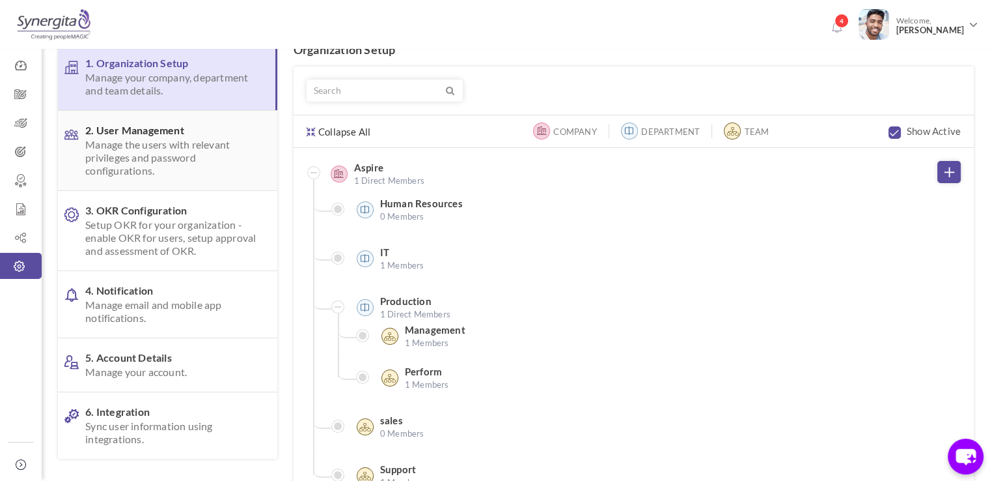
click at [180, 160] on span "Manage the users with relevant privileges and password configurations." at bounding box center [170, 157] width 171 height 39
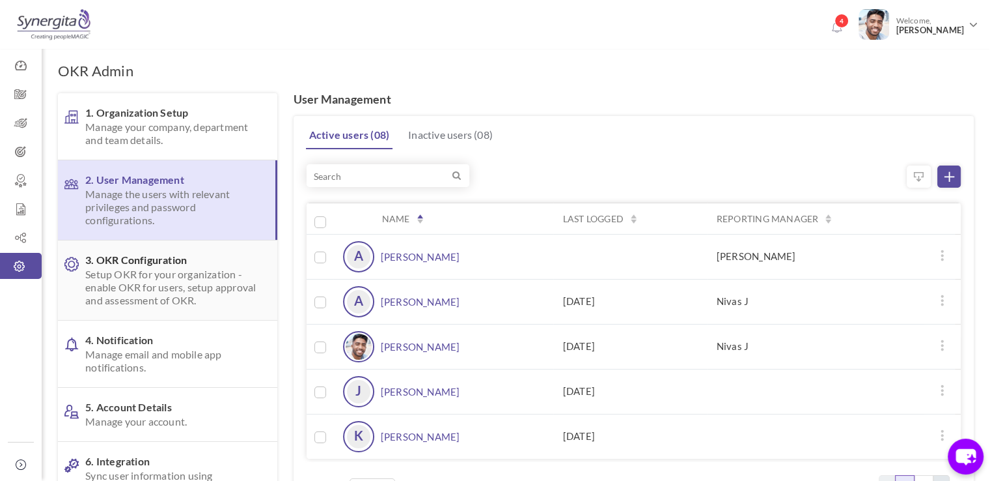
scroll to position [123, 0]
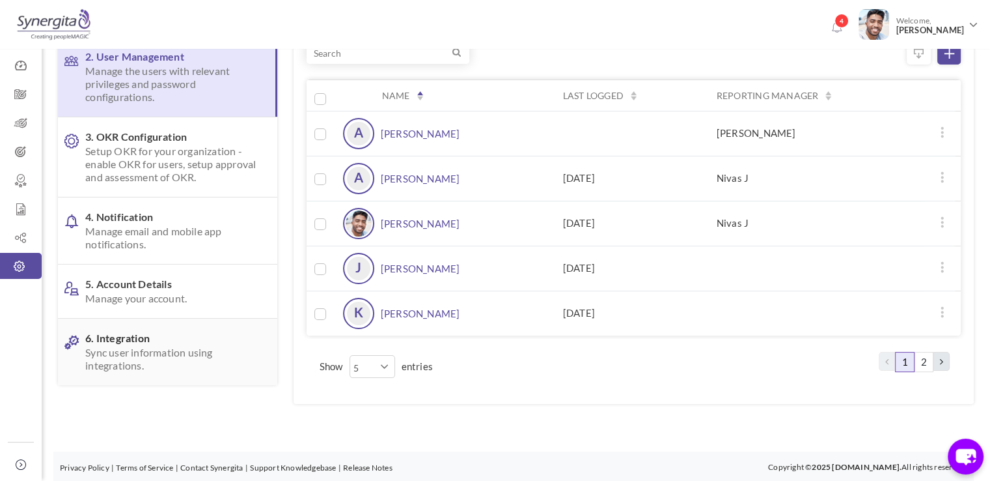
click at [138, 343] on span "6. Integration Sync user information using integrations." at bounding box center [170, 351] width 171 height 40
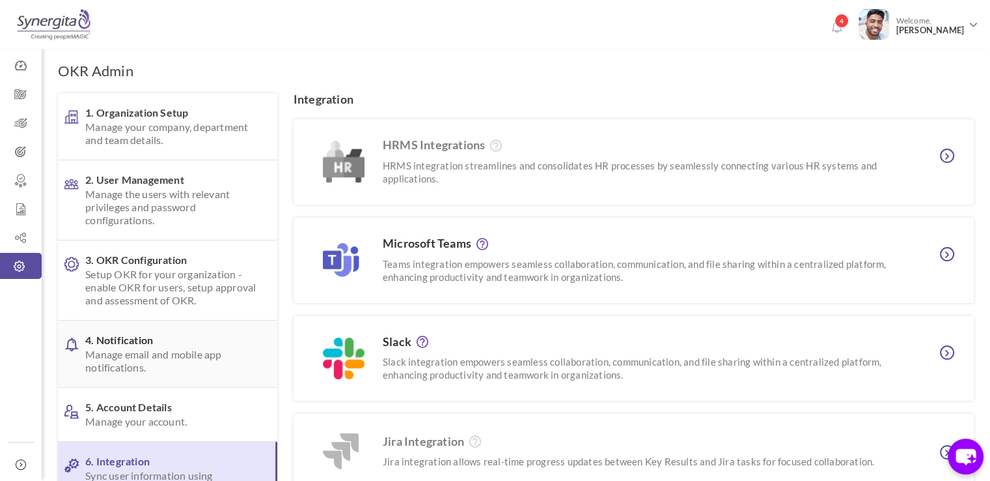
scroll to position [0, 0]
click at [27, 147] on icon at bounding box center [21, 151] width 42 height 13
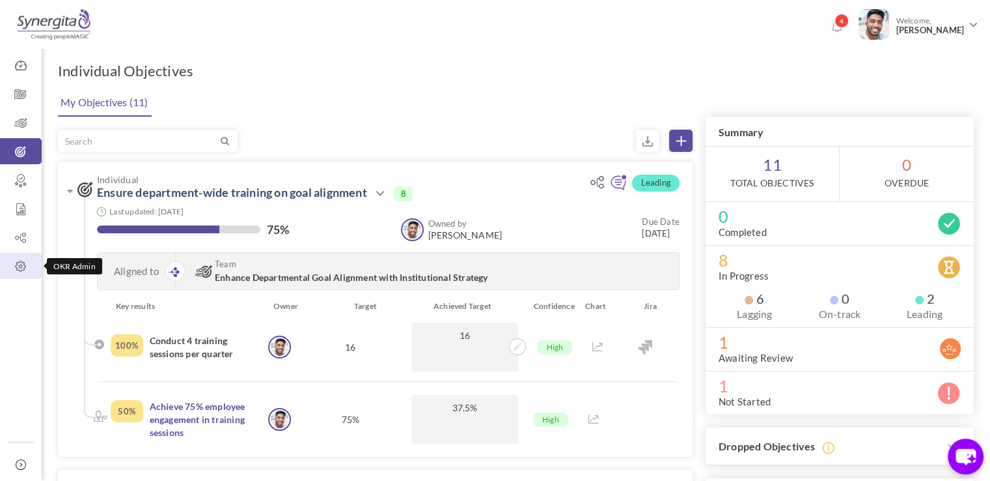
click at [22, 272] on icon at bounding box center [21, 266] width 42 height 13
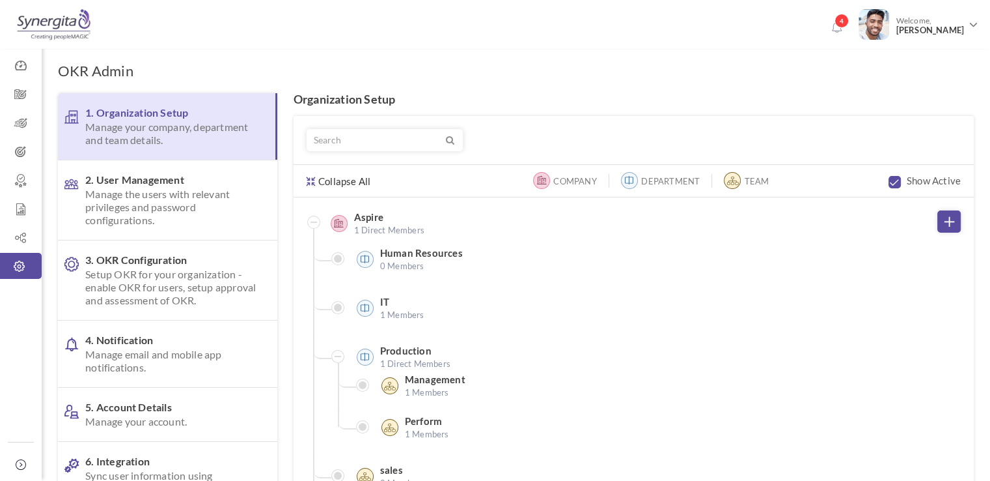
scroll to position [57, 0]
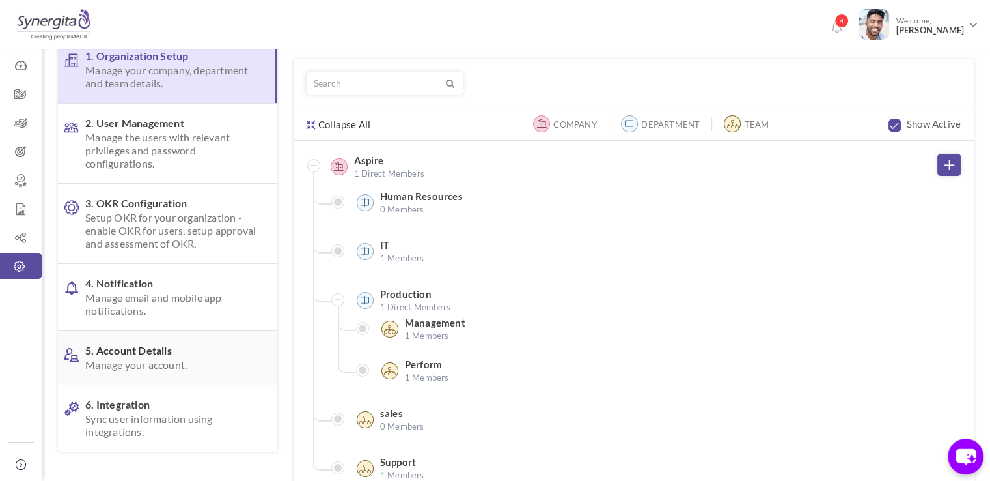
click at [155, 370] on link "5. Account Details Manage your account." at bounding box center [167, 357] width 219 height 53
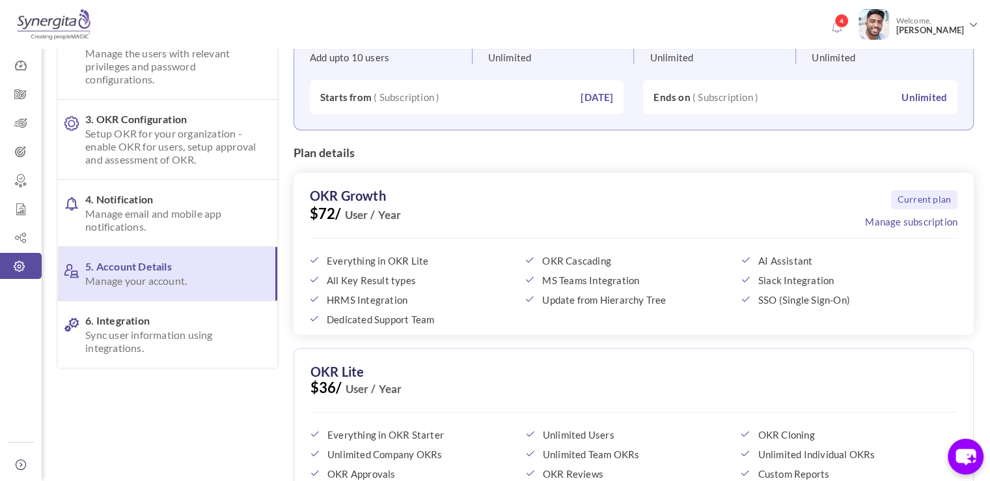
scroll to position [237, 0]
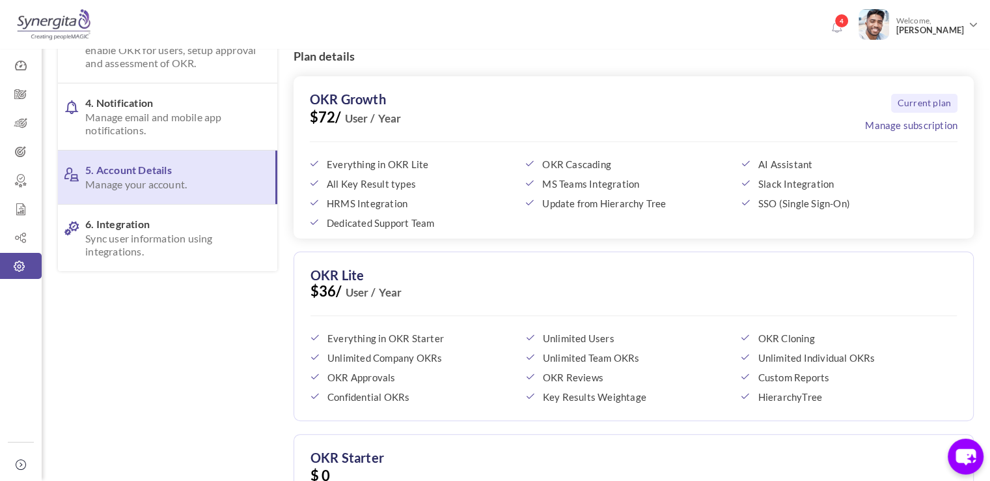
click at [570, 354] on span "Unlimited Team OKRs" at bounding box center [635, 358] width 185 height 12
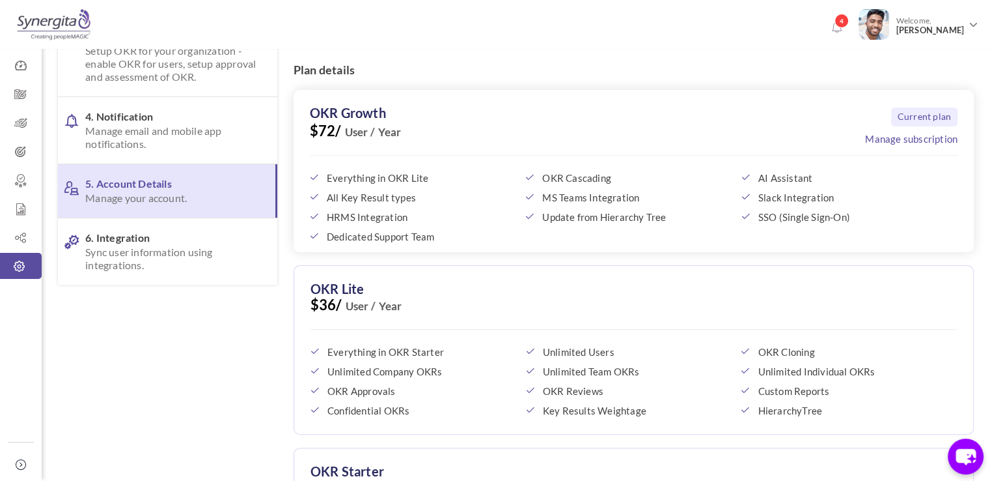
scroll to position [262, 0]
